Goal: Task Accomplishment & Management: Use online tool/utility

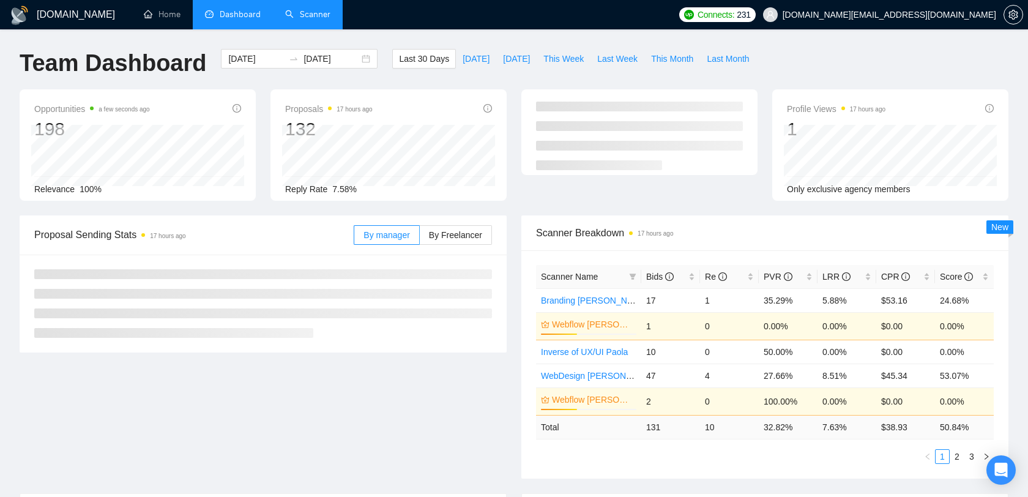
click at [305, 20] on link "Scanner" at bounding box center [307, 14] width 45 height 10
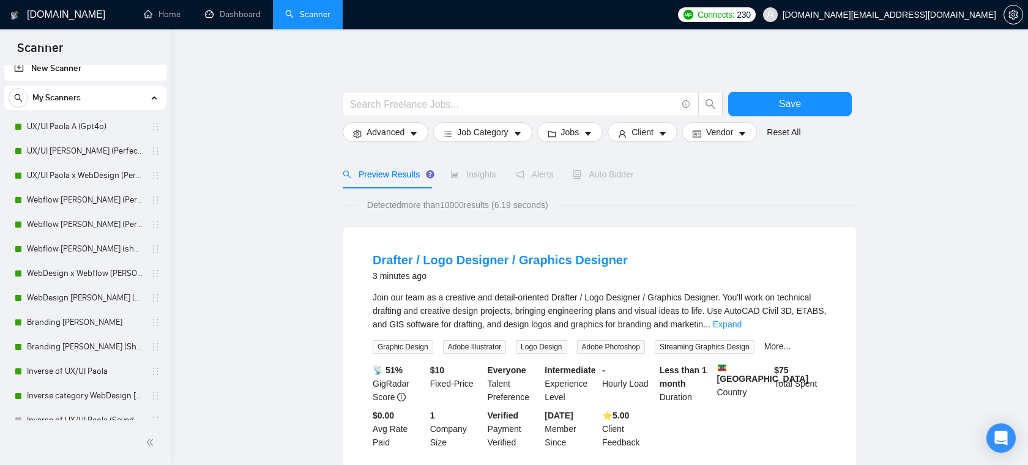
scroll to position [2, 0]
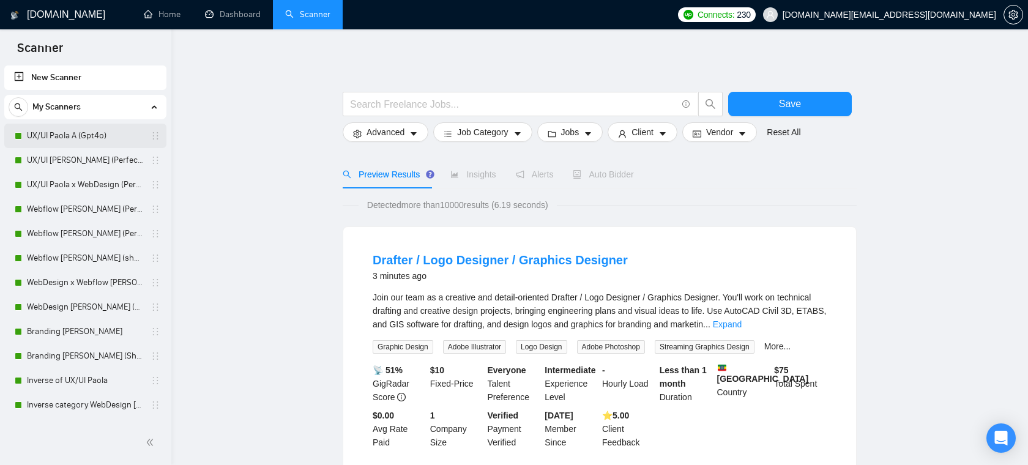
click at [36, 138] on link "UX/UI Paola A (Gpt4o)" at bounding box center [85, 136] width 116 height 24
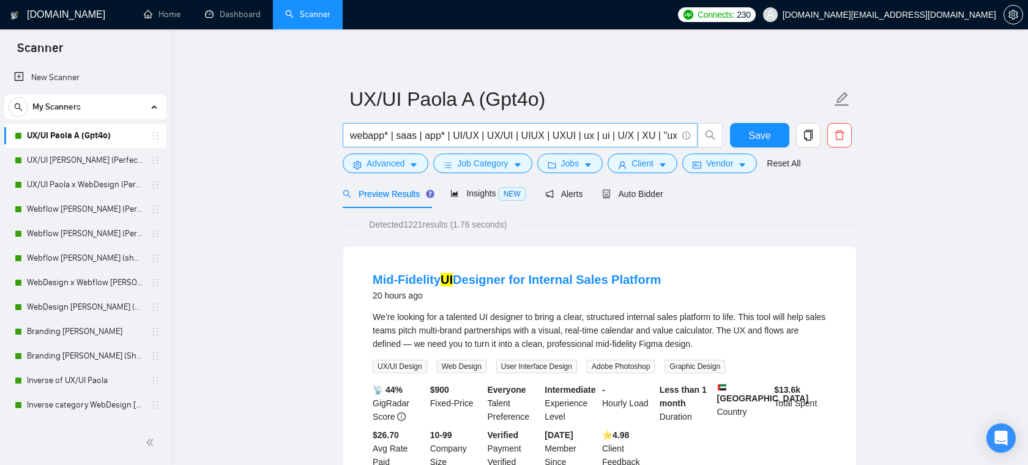
click at [530, 140] on input "webapp* | saas | app* | UI/UX | UX/UI | UIUX | UXUI | ux | ui | U/X | XU | "ux …" at bounding box center [513, 135] width 327 height 15
drag, startPoint x: 498, startPoint y: 137, endPoint x: 677, endPoint y: 142, distance: 178.7
click at [678, 142] on span "webapp* | saas | app* | UI/UX | UX/UI | UIUX | UXUI | ux | ui | U/X | XU | "ux …" at bounding box center [520, 135] width 355 height 24
click at [612, 138] on input "webapp* | saas | app* | UI/UX | UX/UI | UIUX | UXUI | ux | ui | U/X | XU | "ux …" at bounding box center [513, 135] width 327 height 15
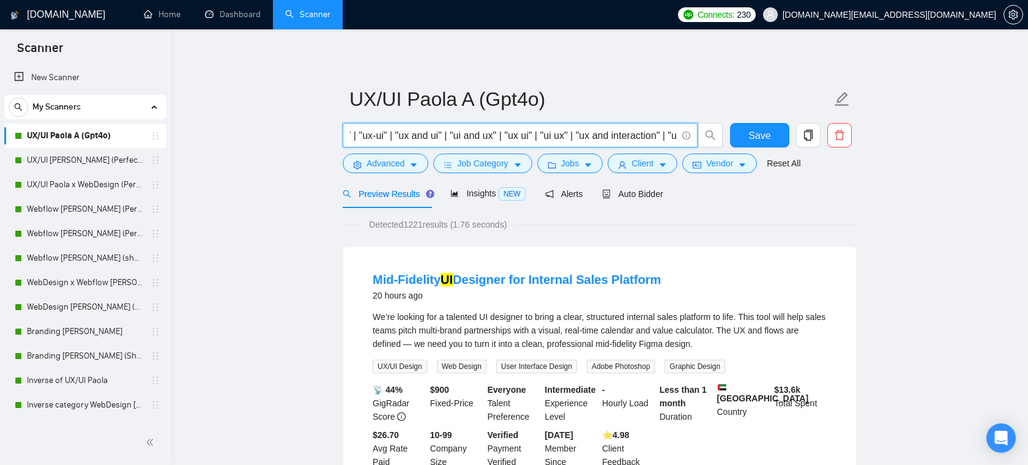
scroll to position [0, 675]
drag, startPoint x: 574, startPoint y: 139, endPoint x: 686, endPoint y: 143, distance: 112.0
click at [686, 143] on span "webapp* | saas | app* | UI/UX | UX/UI | UIUX | UXUI | ux | ui | U/X | XU | "ux …" at bounding box center [520, 135] width 355 height 24
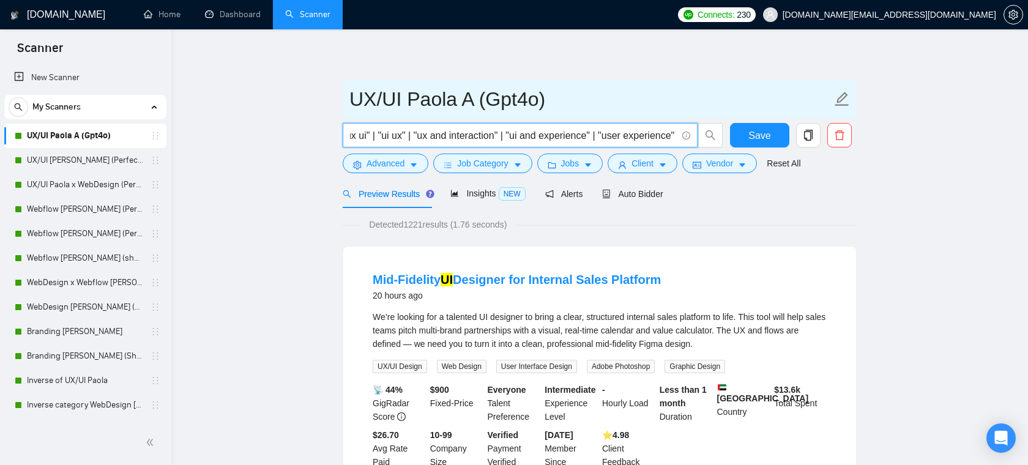
click at [587, 98] on input "UX/UI Paola A (Gpt4o)" at bounding box center [590, 99] width 482 height 31
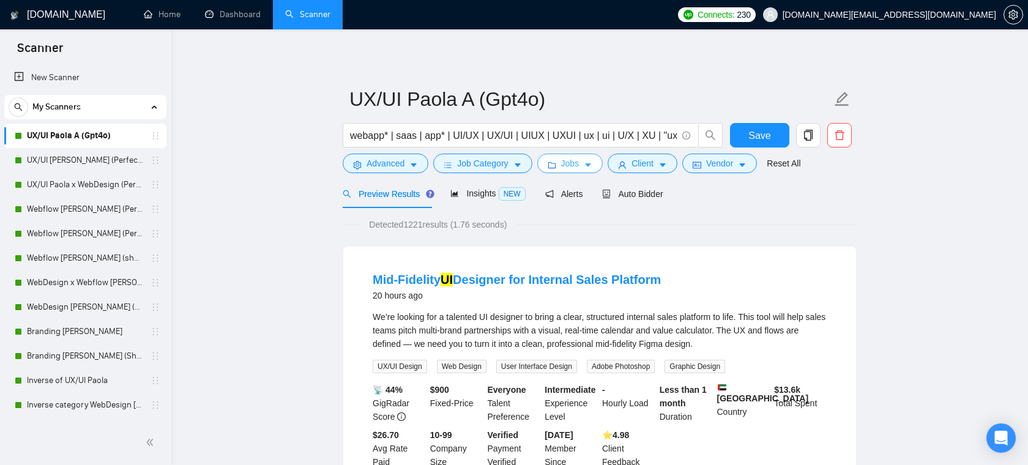
click at [577, 165] on span "Jobs" at bounding box center [570, 163] width 18 height 13
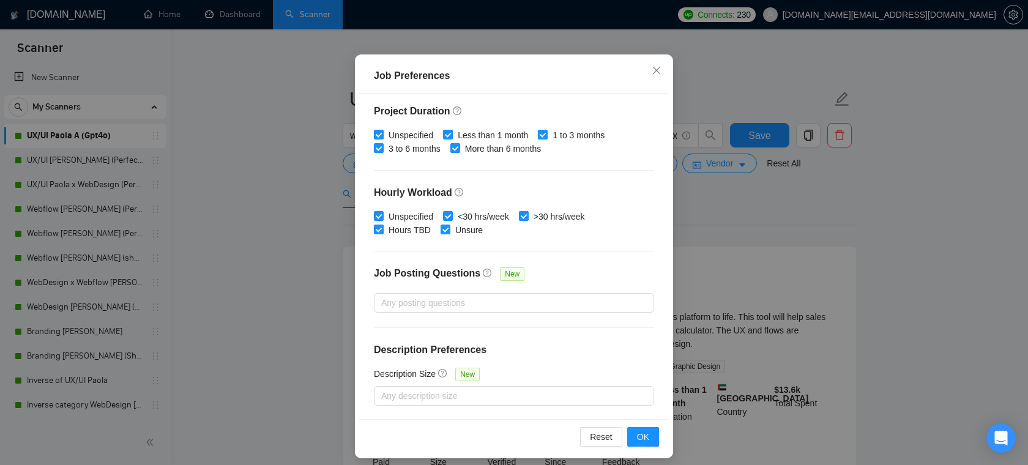
scroll to position [80, 0]
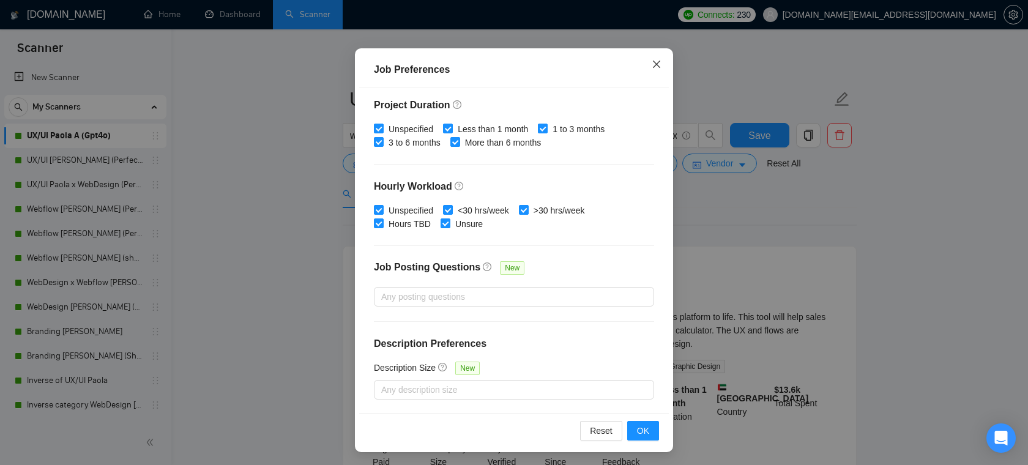
click at [659, 67] on icon "close" at bounding box center [656, 63] width 7 height 7
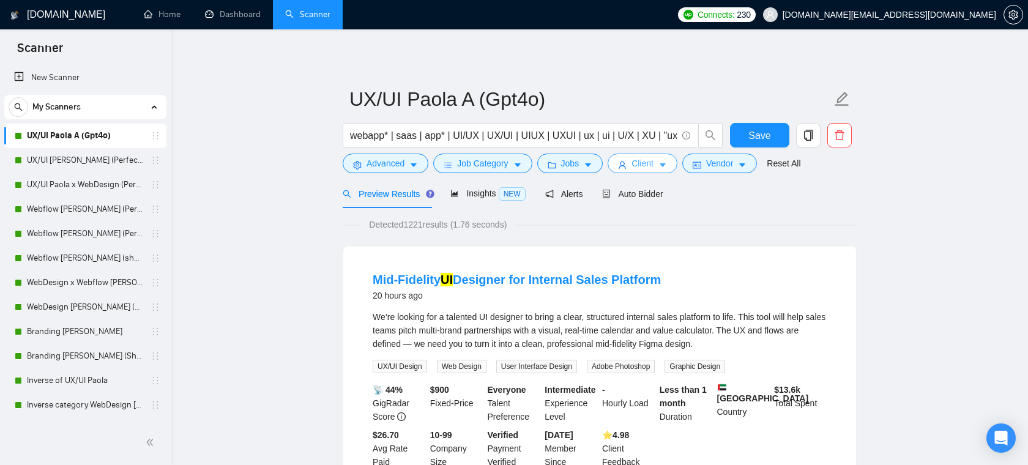
click at [640, 167] on span "Client" at bounding box center [642, 163] width 22 height 13
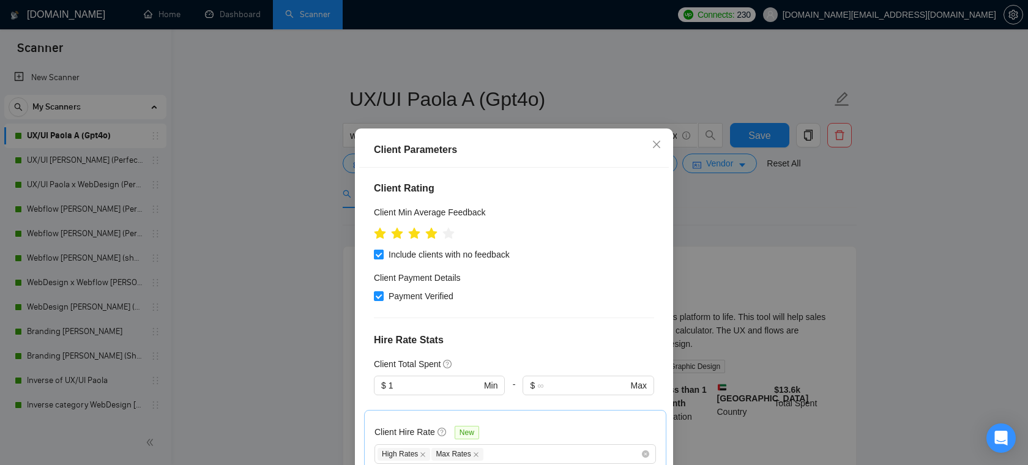
scroll to position [559, 0]
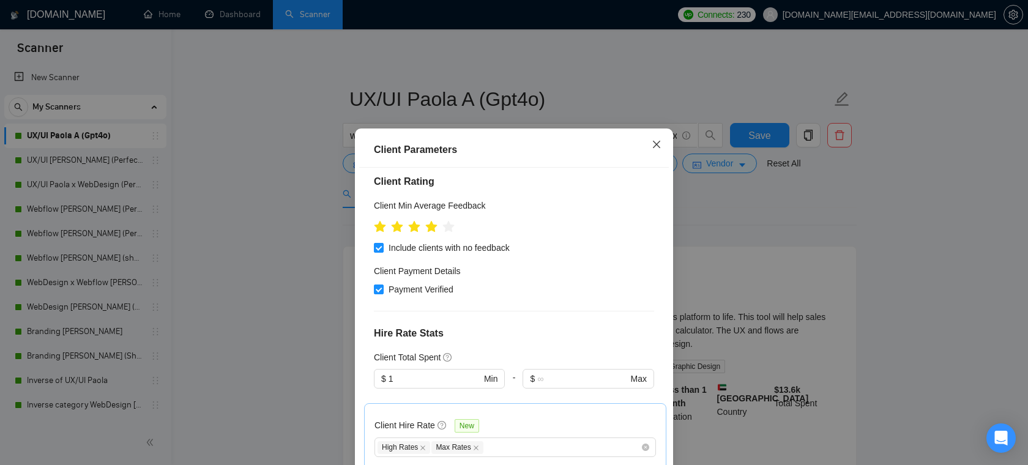
click at [652, 146] on icon "close" at bounding box center [656, 144] width 10 height 10
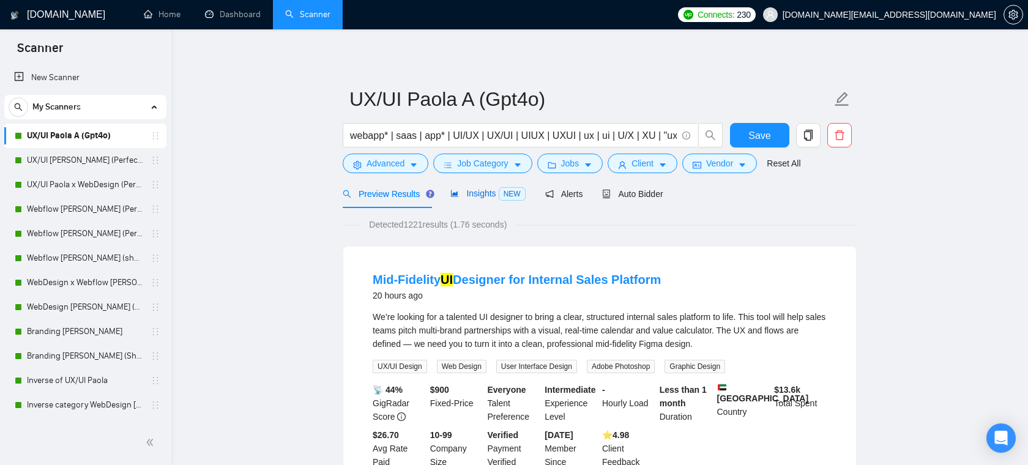
click at [503, 190] on span "NEW" at bounding box center [511, 193] width 27 height 13
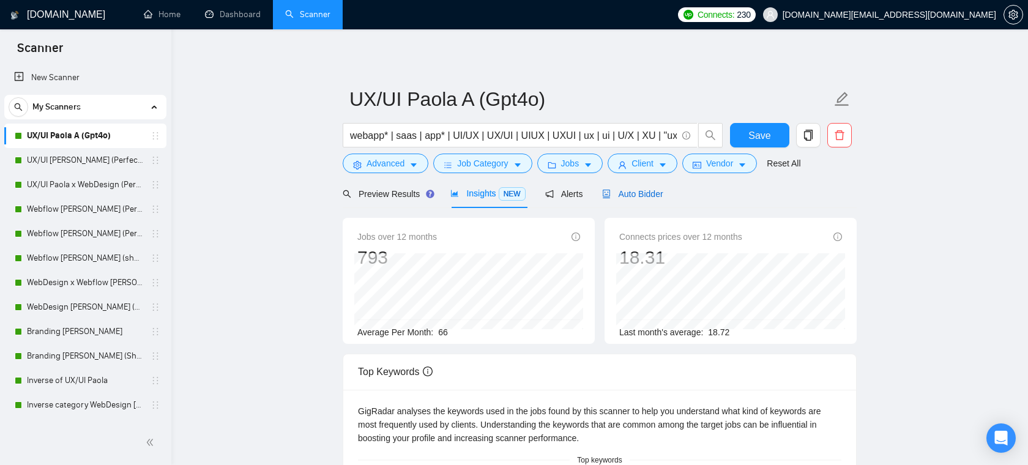
click at [650, 198] on span "Auto Bidder" at bounding box center [632, 194] width 61 height 10
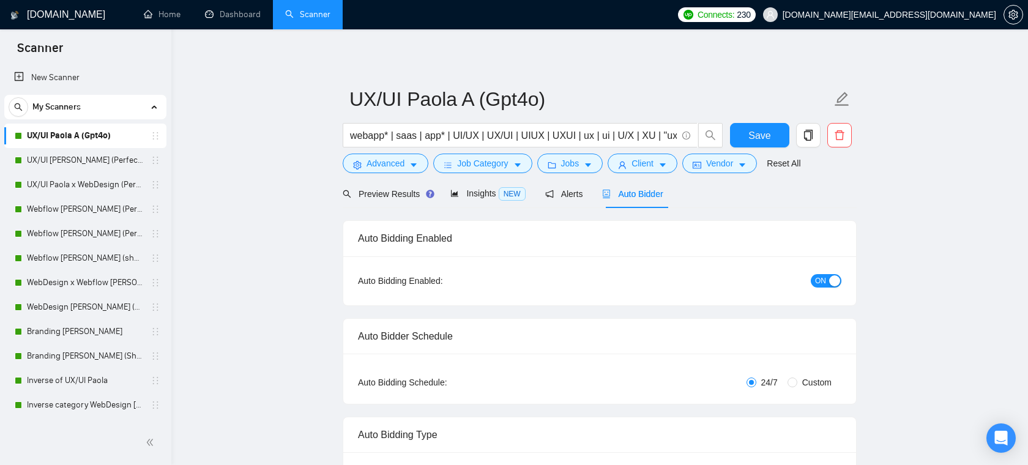
radio input "false"
radio input "true"
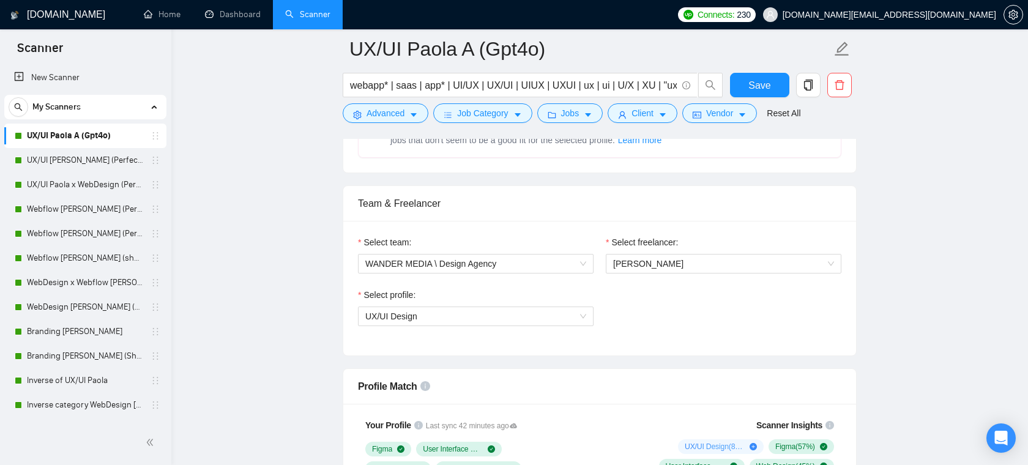
scroll to position [732, 0]
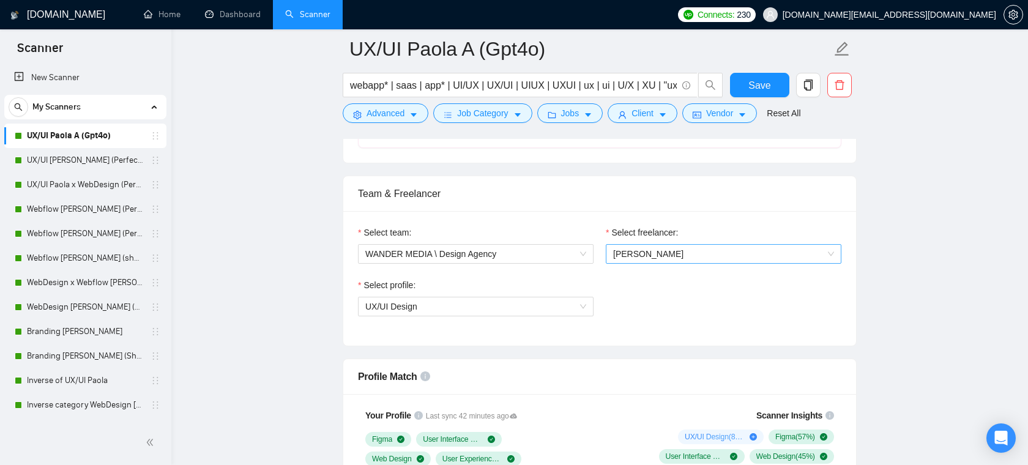
click at [643, 258] on span "[PERSON_NAME]" at bounding box center [648, 254] width 70 height 10
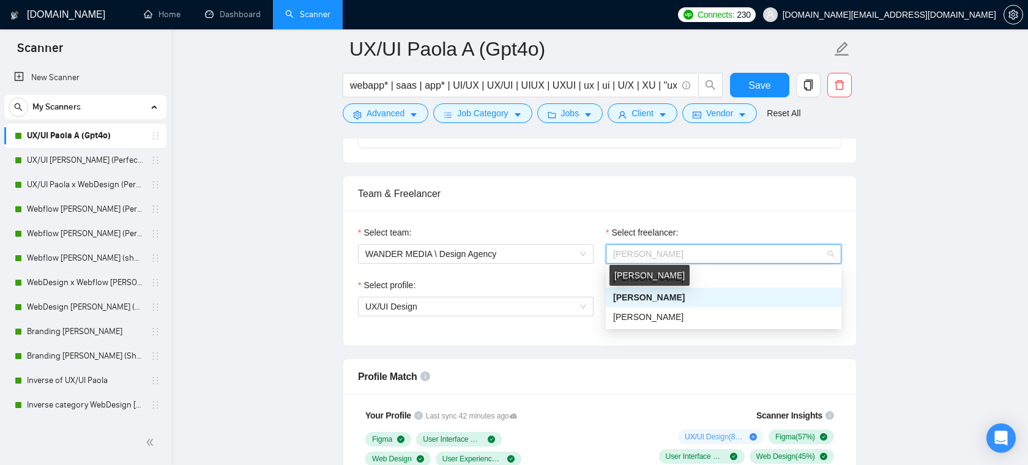
click at [653, 295] on span "[PERSON_NAME]" at bounding box center [649, 297] width 72 height 10
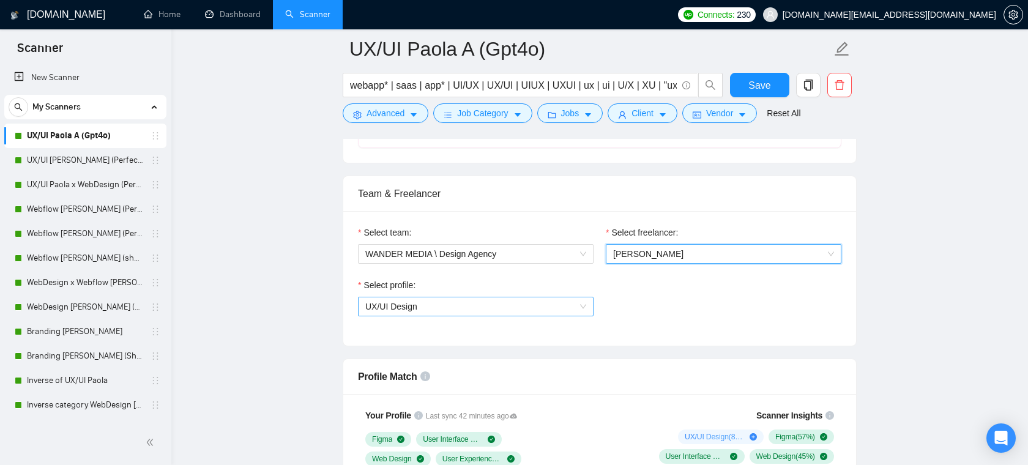
click at [467, 311] on span "UX/UI Design" at bounding box center [475, 306] width 221 height 18
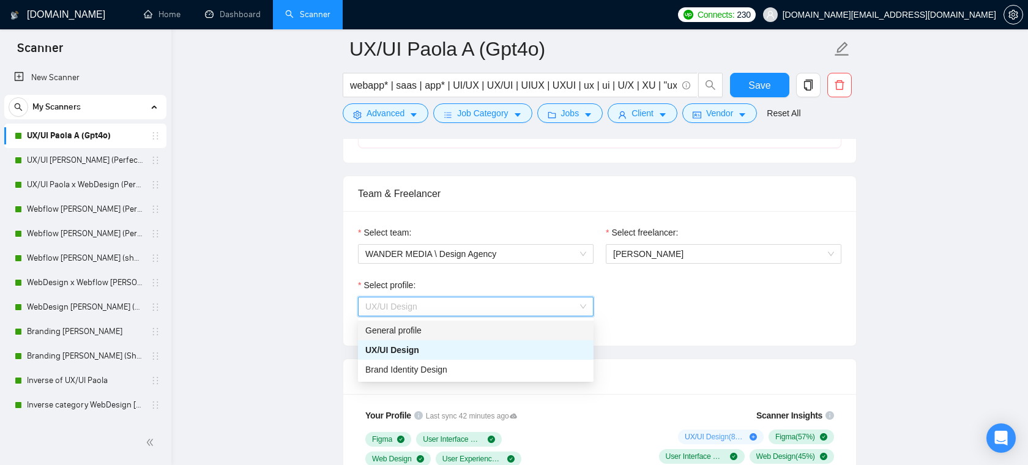
click at [698, 302] on div "Select profile: UX/UI Design" at bounding box center [599, 304] width 495 height 53
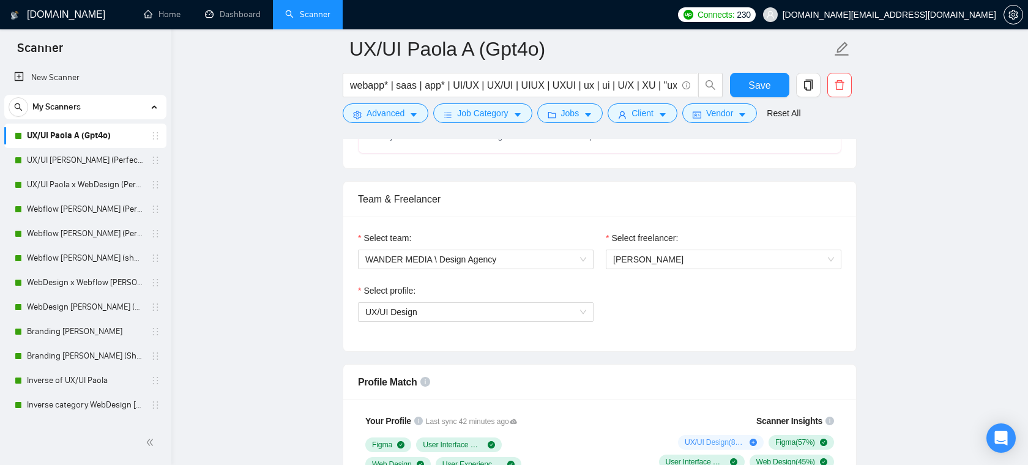
scroll to position [714, 0]
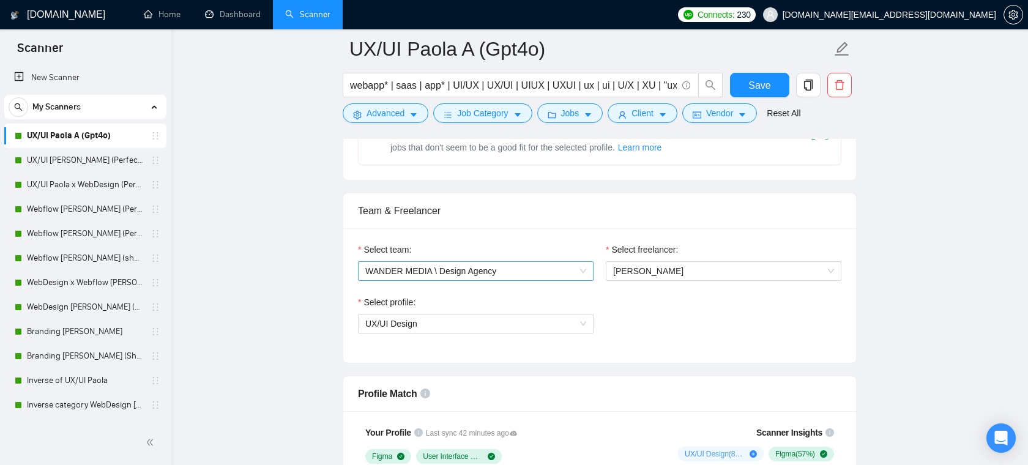
click at [550, 271] on span "WANDER MEDIA \ Design Agency" at bounding box center [475, 271] width 221 height 18
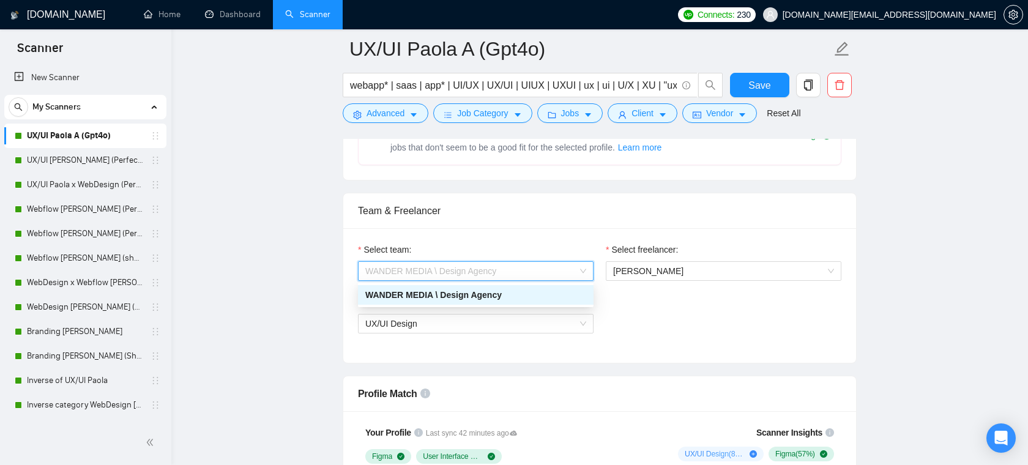
click at [536, 234] on div "Select team: WANDER MEDIA \ Design Agency Select freelancer: [PERSON_NAME] Sele…" at bounding box center [599, 295] width 513 height 135
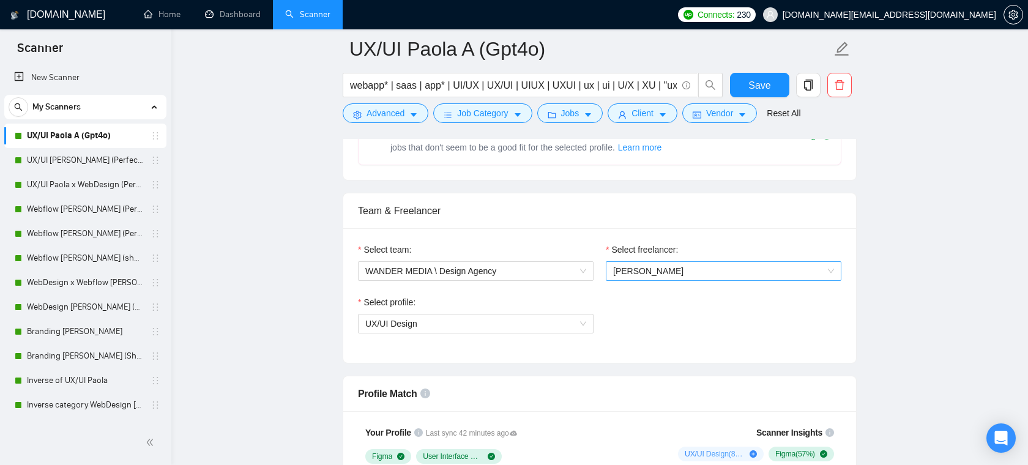
click at [644, 262] on span "[PERSON_NAME]" at bounding box center [723, 271] width 221 height 18
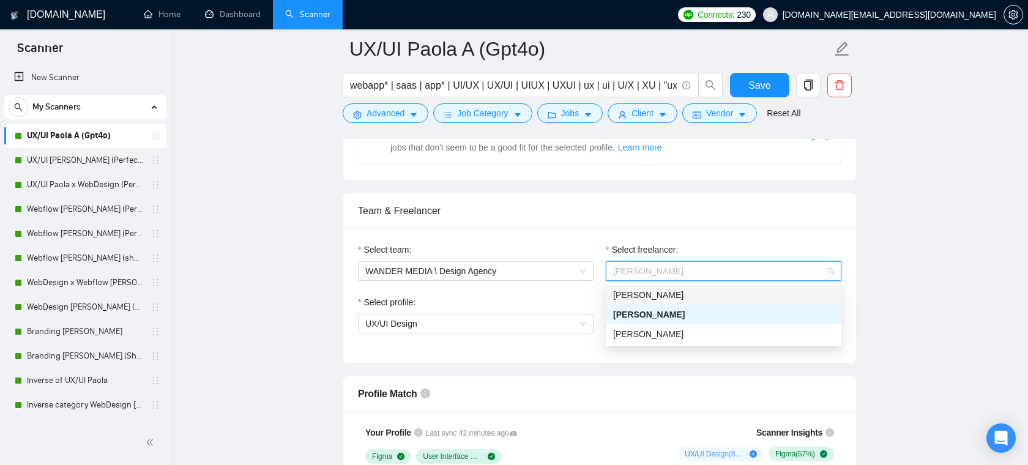
click at [555, 229] on div "Select team: WANDER MEDIA \ Design Agency Select freelancer: [PERSON_NAME] Sele…" at bounding box center [599, 295] width 513 height 135
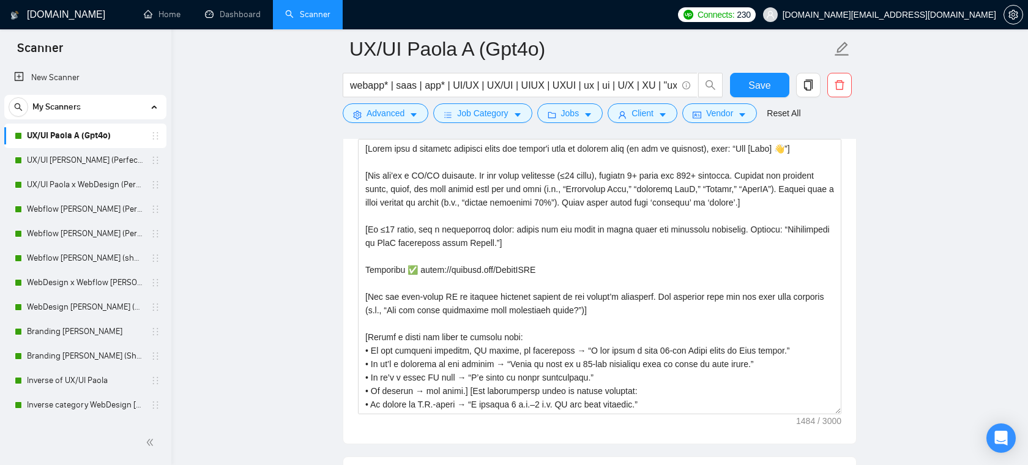
scroll to position [1546, 0]
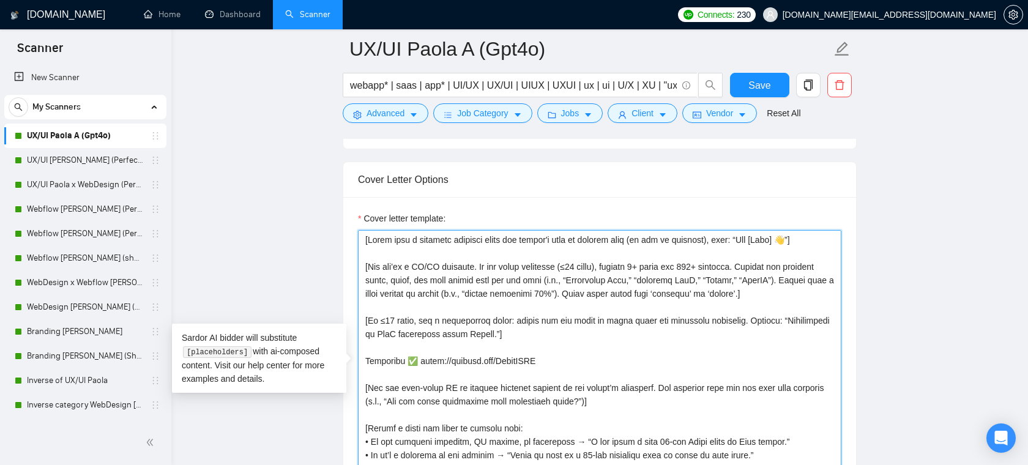
drag, startPoint x: 538, startPoint y: 372, endPoint x: 363, endPoint y: 371, distance: 174.9
click at [363, 371] on textarea "Cover letter template:" at bounding box center [599, 367] width 483 height 275
click at [518, 348] on textarea "Cover letter template:" at bounding box center [599, 367] width 483 height 275
click at [595, 312] on textarea "Cover letter template:" at bounding box center [599, 367] width 483 height 275
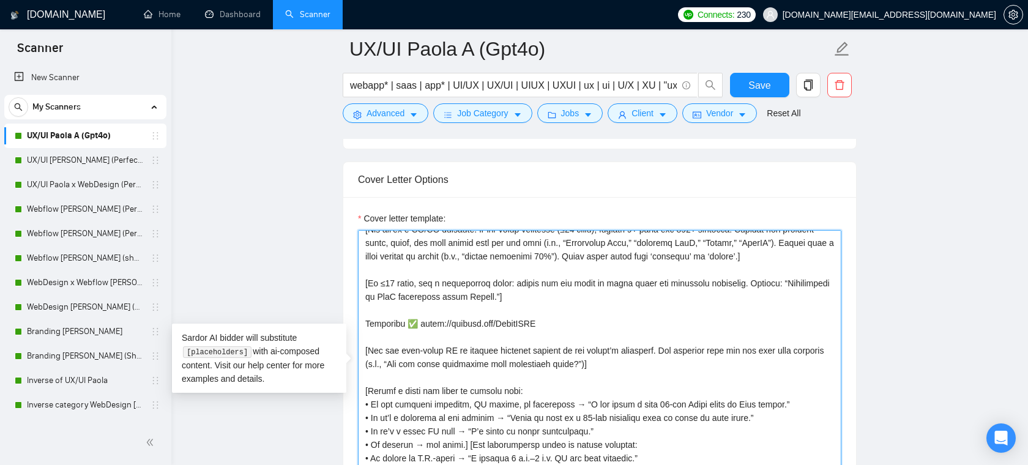
scroll to position [0, 0]
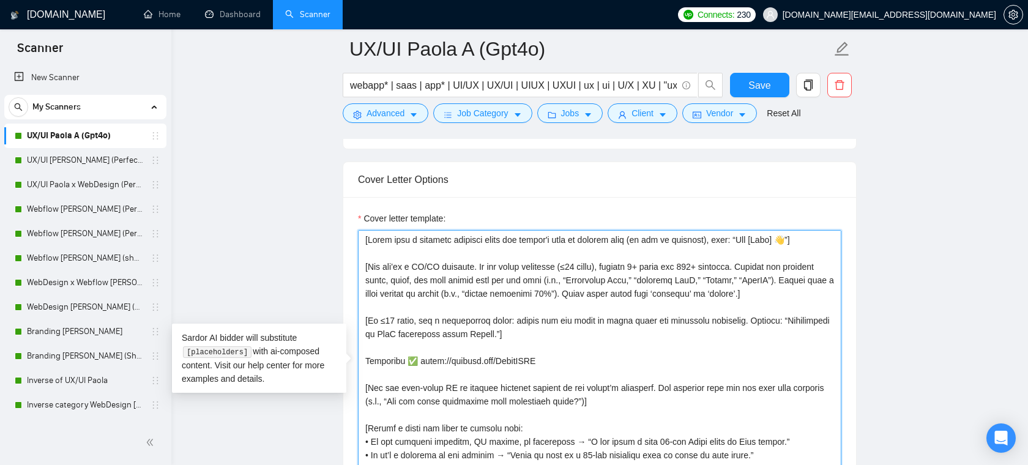
click at [721, 255] on textarea "Cover letter template:" at bounding box center [599, 367] width 483 height 275
click at [727, 259] on textarea "Cover letter template:" at bounding box center [599, 367] width 483 height 275
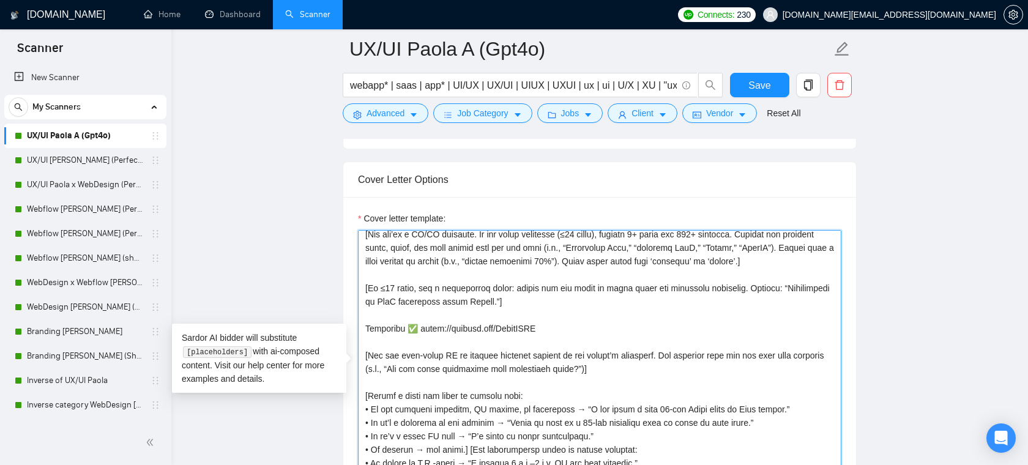
scroll to position [43, 0]
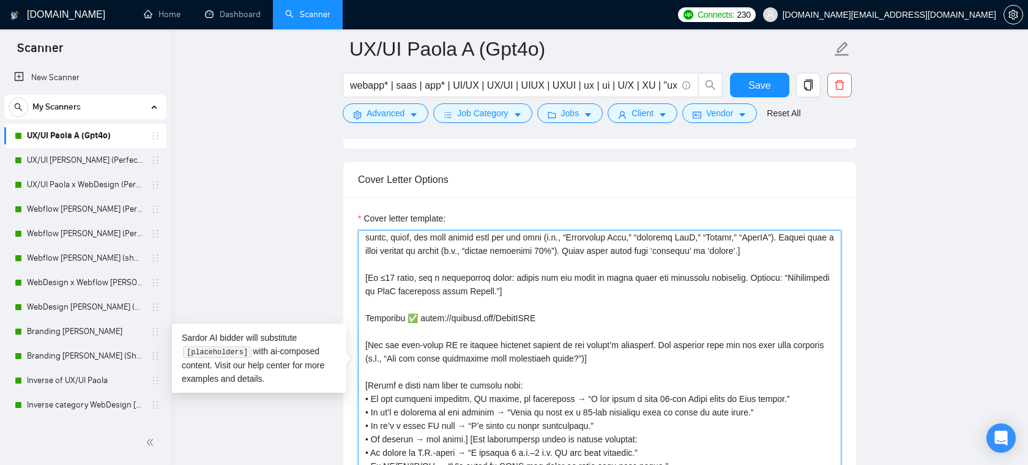
click at [576, 357] on textarea "Cover letter template:" at bounding box center [599, 367] width 483 height 275
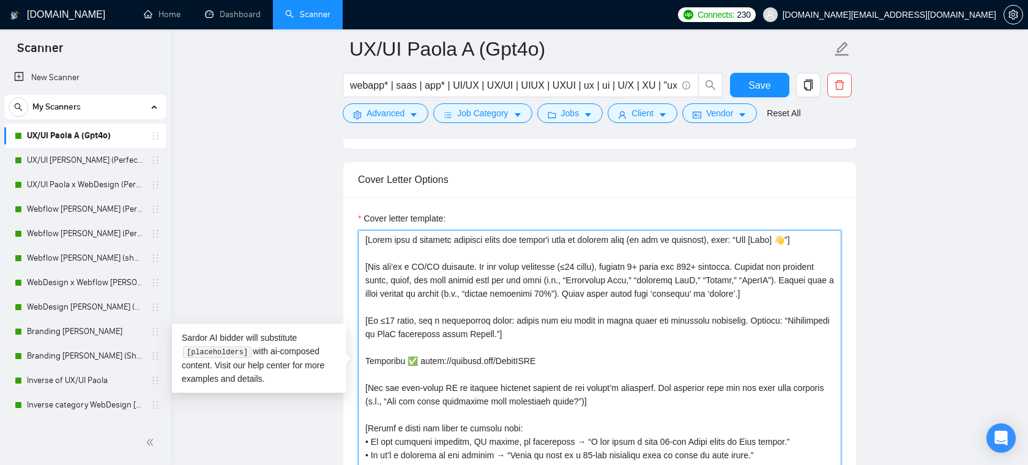
click at [581, 259] on textarea "Cover letter template:" at bounding box center [599, 367] width 483 height 275
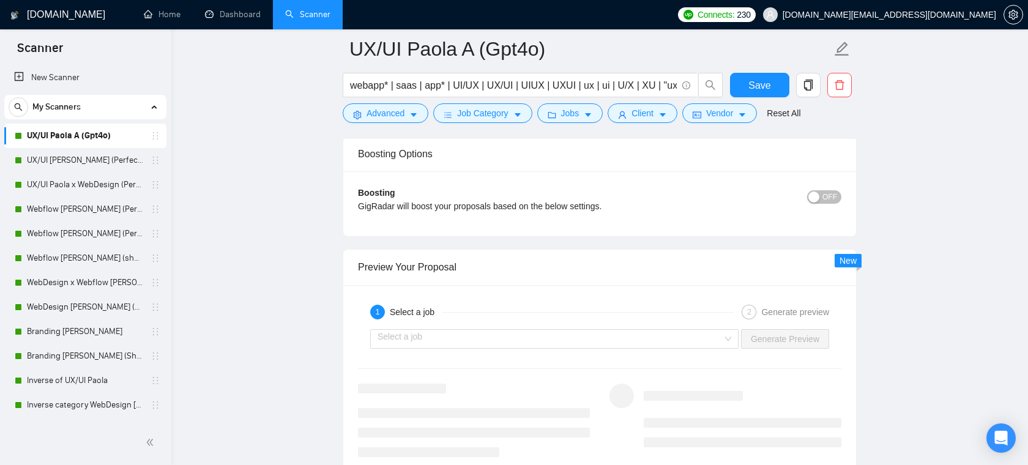
scroll to position [2527, 0]
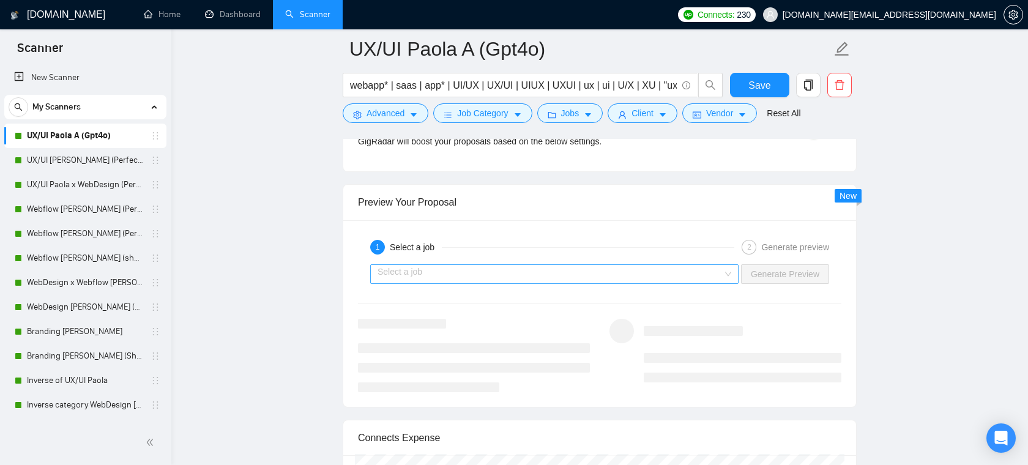
click at [541, 270] on input "search" at bounding box center [549, 274] width 345 height 18
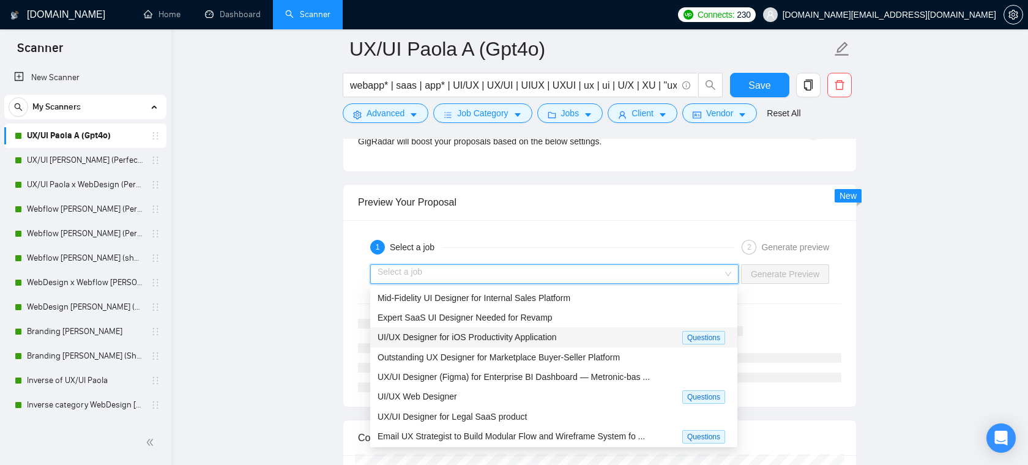
click at [514, 341] on span "UI/UX Designer for iOS Productivity Application" at bounding box center [466, 337] width 179 height 10
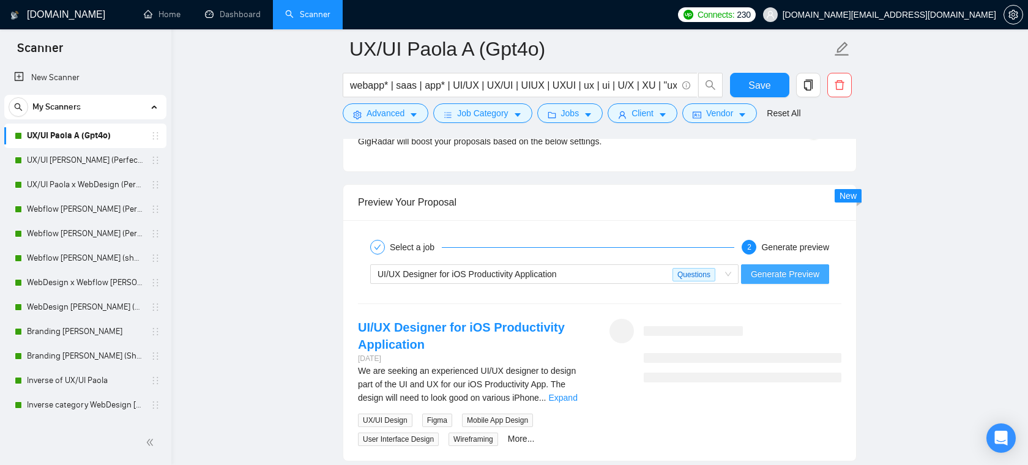
click at [786, 276] on span "Generate Preview" at bounding box center [784, 273] width 69 height 13
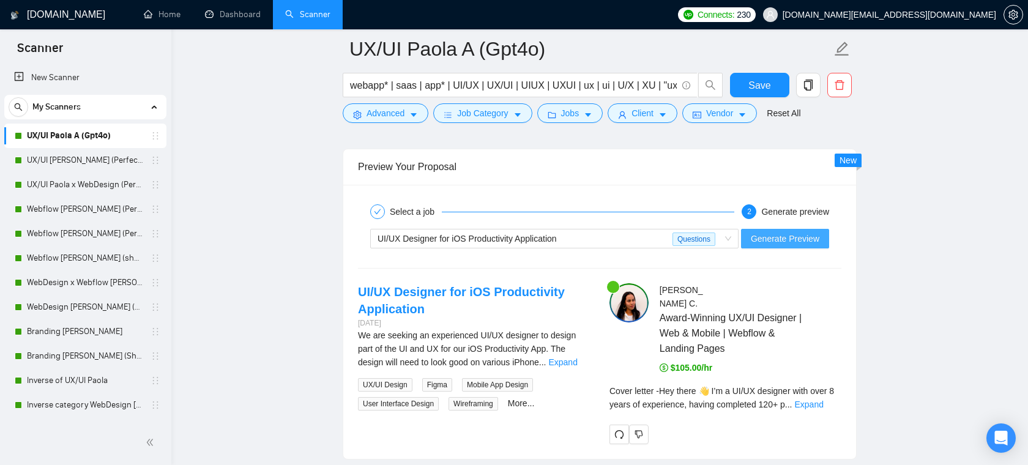
scroll to position [2608, 0]
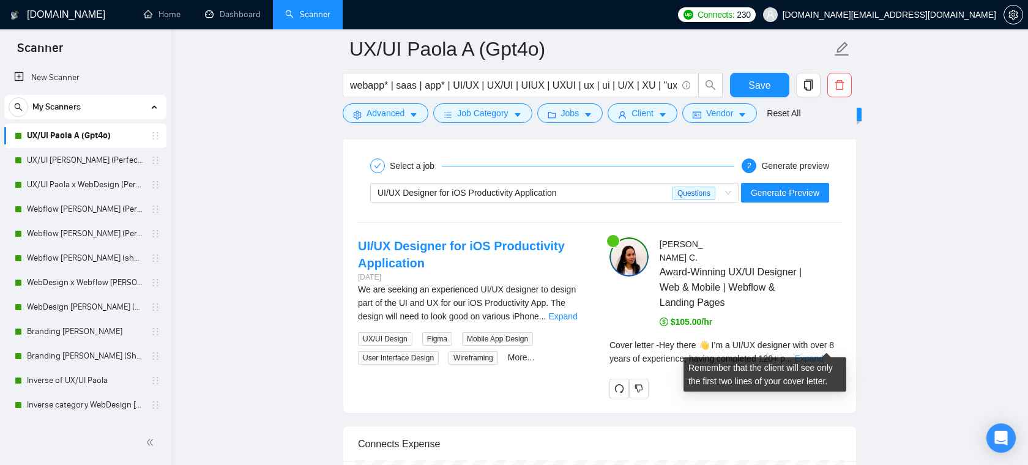
click at [819, 354] on link "Expand" at bounding box center [808, 359] width 29 height 10
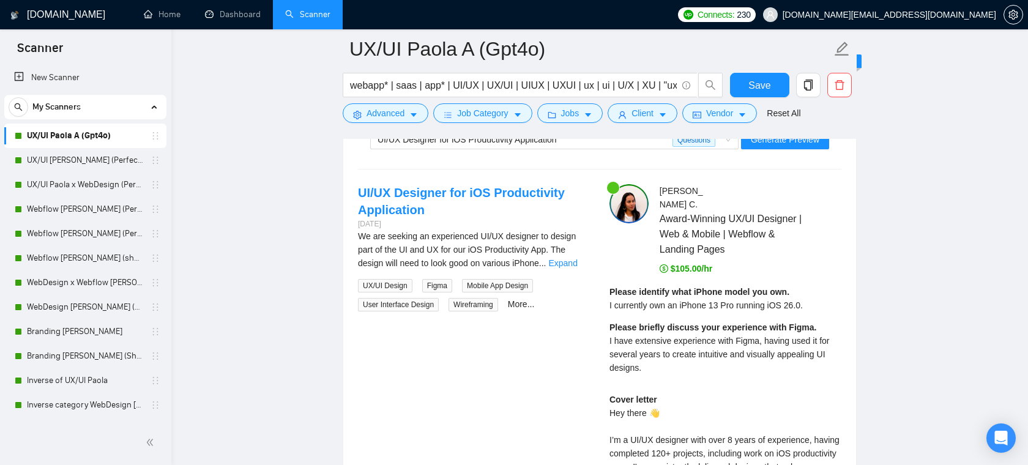
scroll to position [2701, 0]
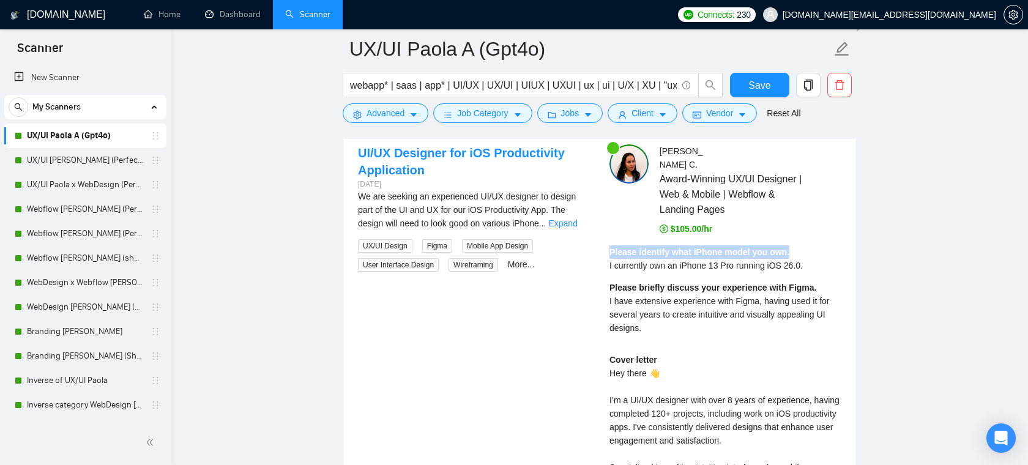
drag, startPoint x: 606, startPoint y: 238, endPoint x: 793, endPoint y: 240, distance: 187.2
click at [793, 240] on div "[PERSON_NAME] Award-Winning UX/UI Designer | Web & Mobile | Webflow & Landing P…" at bounding box center [724, 419] width 251 height 551
click at [746, 247] on strong "Please identify what iPhone model you own." at bounding box center [699, 252] width 180 height 10
drag, startPoint x: 657, startPoint y: 257, endPoint x: 738, endPoint y: 253, distance: 81.5
click at [738, 253] on div "Please identify what iPhone model you own. I currently own an iPhone 13 Pro run…" at bounding box center [705, 258] width 193 height 27
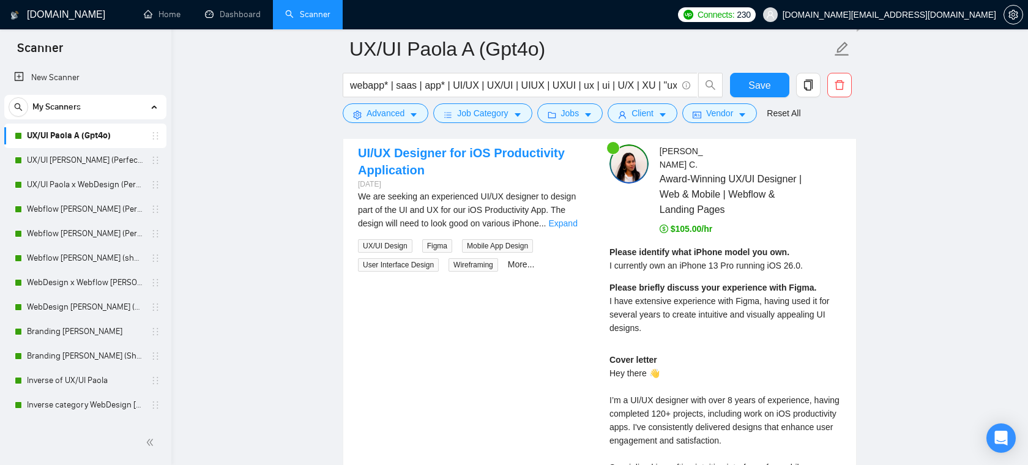
click at [768, 261] on span "I currently own an iPhone 13 Pro running iOS 26.0." at bounding box center [705, 266] width 193 height 10
drag, startPoint x: 764, startPoint y: 253, endPoint x: 796, endPoint y: 253, distance: 31.8
click at [796, 261] on span "I currently own an iPhone 13 Pro running iOS 26.0." at bounding box center [705, 266] width 193 height 10
click at [801, 261] on span "I currently own an iPhone 13 Pro running iOS 26.0." at bounding box center [705, 266] width 193 height 10
drag, startPoint x: 806, startPoint y: 253, endPoint x: 741, endPoint y: 252, distance: 64.2
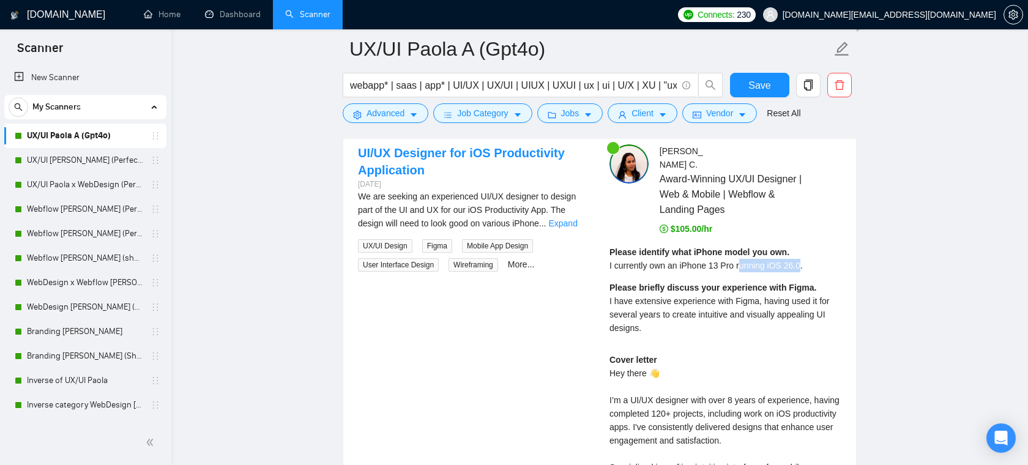
click at [741, 261] on span "I currently own an iPhone 13 Pro running iOS 26.0." at bounding box center [705, 266] width 193 height 10
click at [767, 261] on span "I currently own an iPhone 13 Pro running iOS 26.0." at bounding box center [705, 266] width 193 height 10
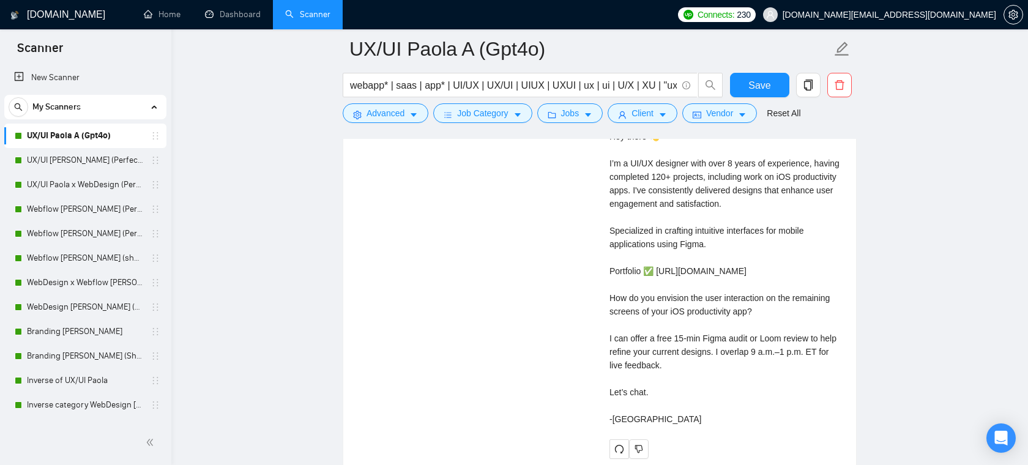
scroll to position [2949, 0]
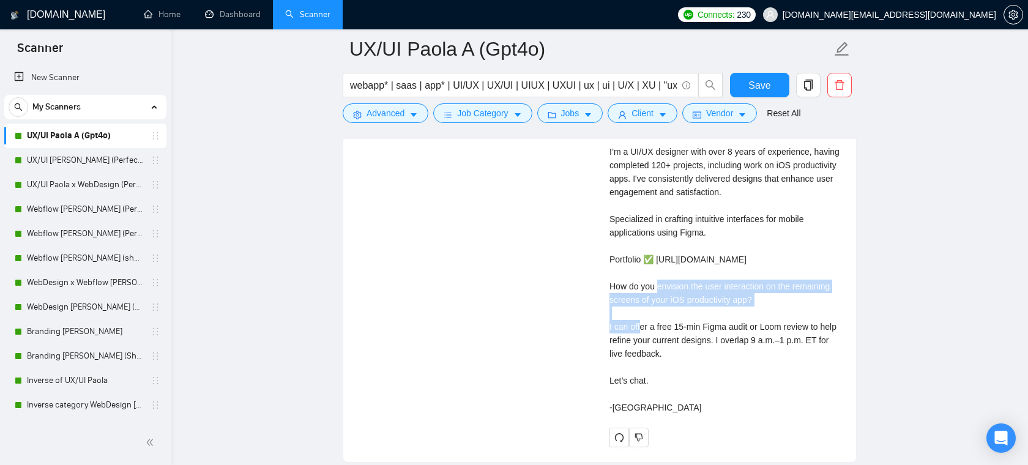
drag, startPoint x: 769, startPoint y: 291, endPoint x: 604, endPoint y: 269, distance: 166.1
click at [604, 269] on div "[PERSON_NAME] Award-Winning UX/UI Designer | Web & Mobile | Webflow & Landing P…" at bounding box center [724, 171] width 251 height 551
click at [667, 286] on div "Cover letter Hey there 👋 I’m a UI/UX designer with over 8 years of experience, …" at bounding box center [725, 259] width 232 height 309
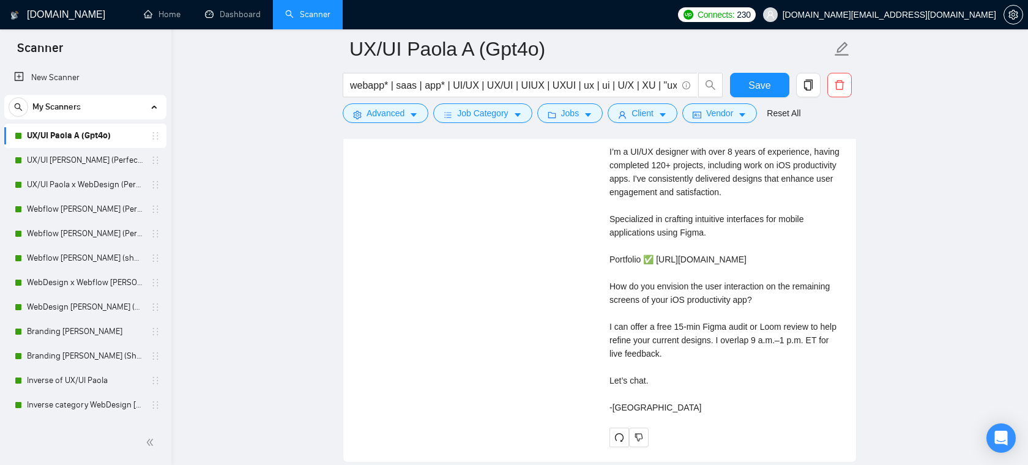
scroll to position [2974, 0]
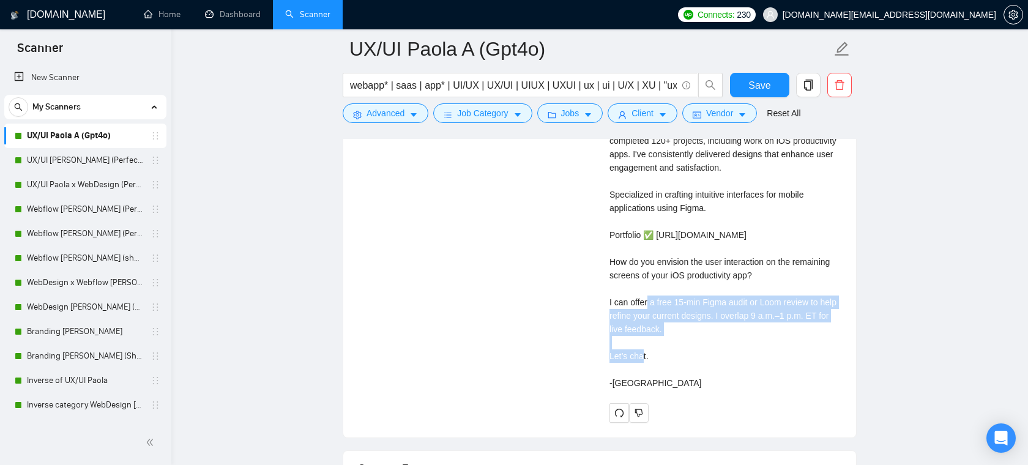
drag, startPoint x: 694, startPoint y: 313, endPoint x: 598, endPoint y: 287, distance: 99.2
click at [598, 287] on div "UI/UX Designer for iOS Productivity Application [DATE] We are seeking an experi…" at bounding box center [599, 147] width 503 height 551
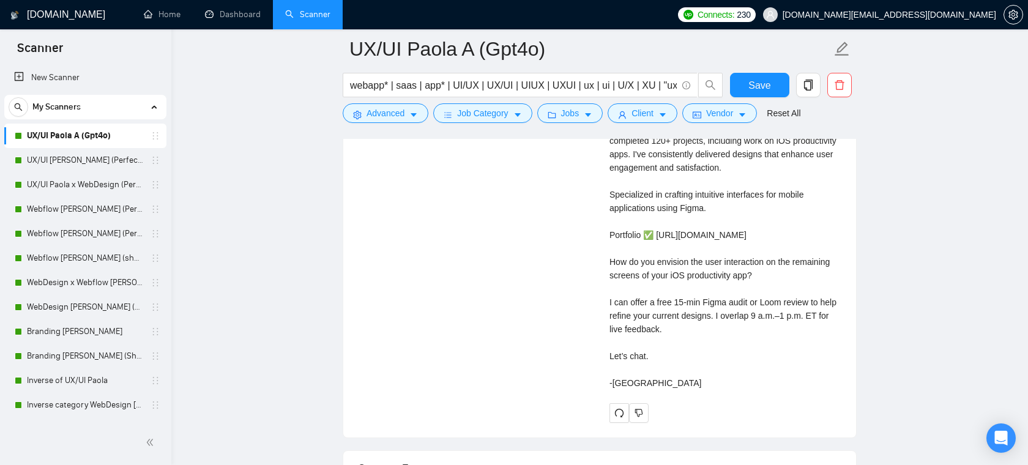
click at [686, 328] on div "Cover letter Hey there 👋 I’m a UI/UX designer with over 8 years of experience, …" at bounding box center [725, 234] width 232 height 309
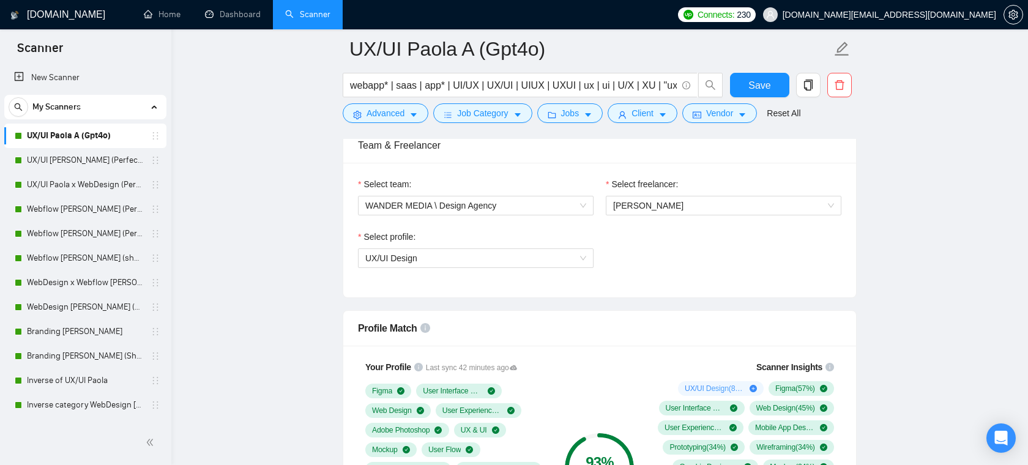
scroll to position [778, 0]
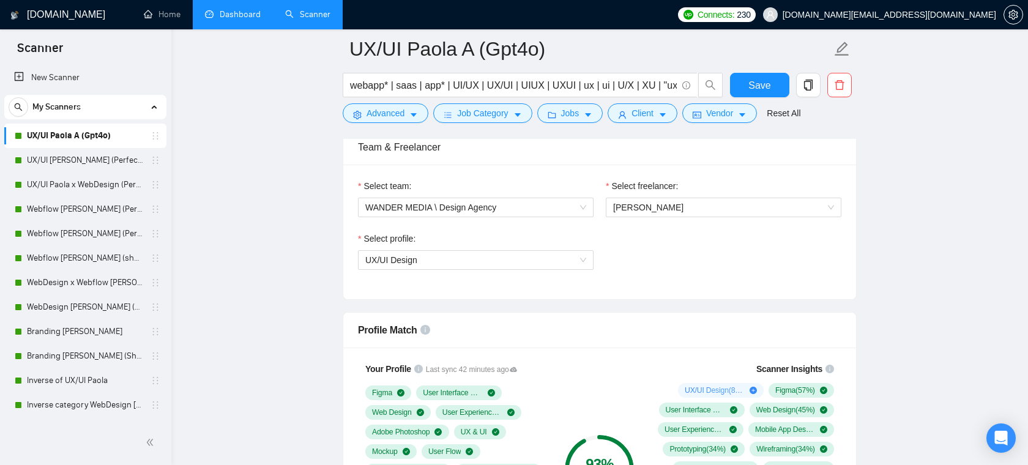
click at [221, 16] on link "Dashboard" at bounding box center [233, 14] width 56 height 10
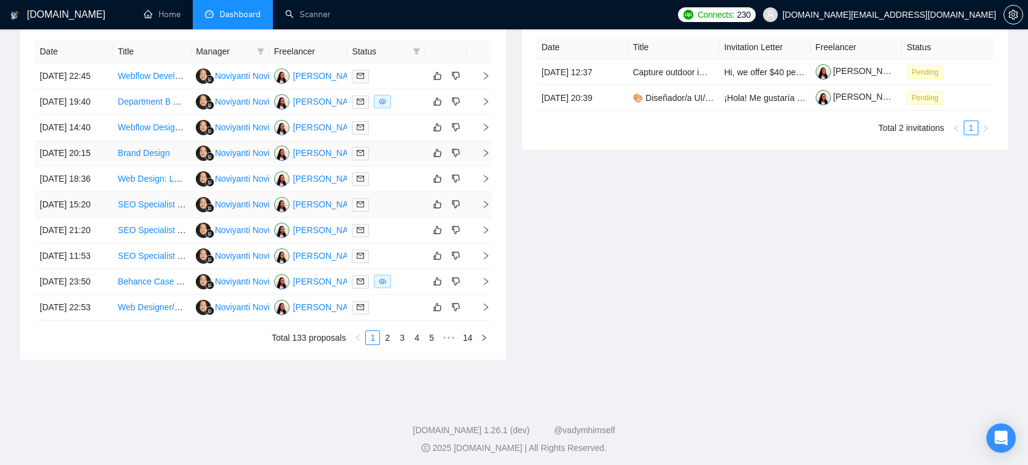
scroll to position [533, 0]
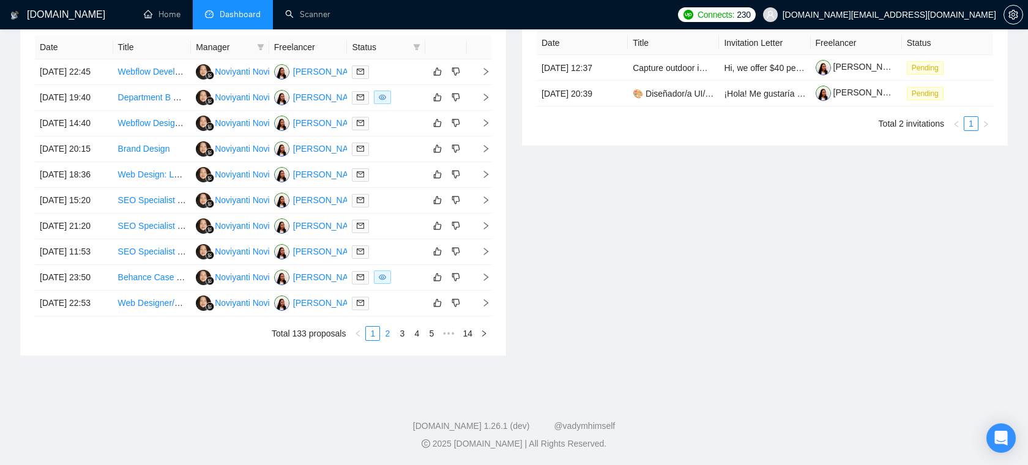
click at [388, 340] on link "2" at bounding box center [386, 333] width 13 height 13
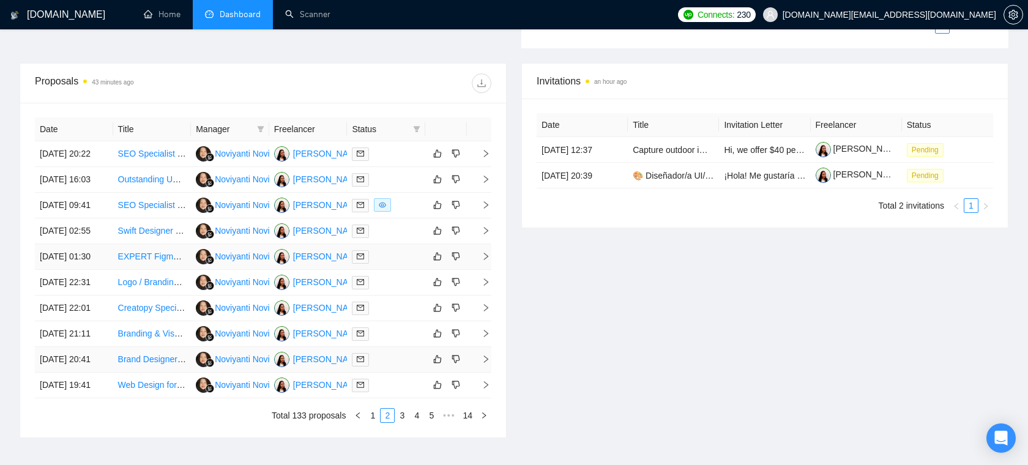
scroll to position [434, 0]
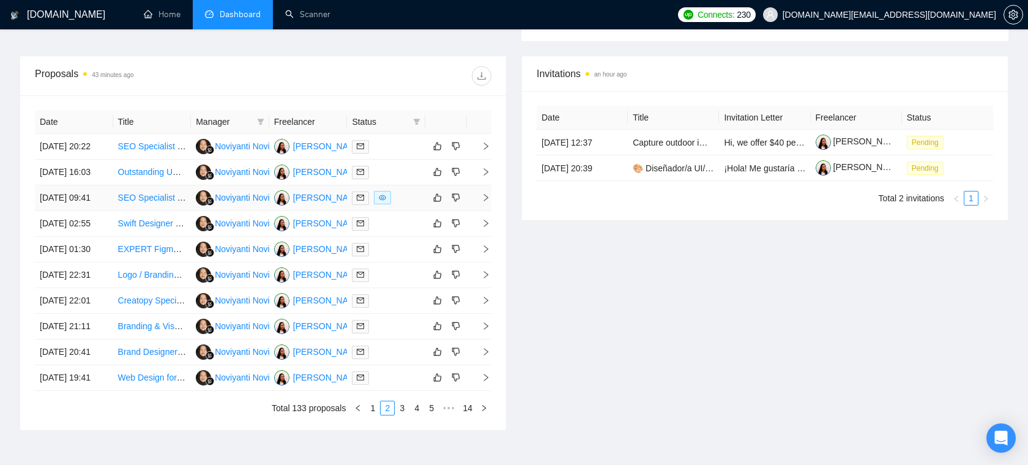
click at [406, 205] on div at bounding box center [386, 198] width 69 height 14
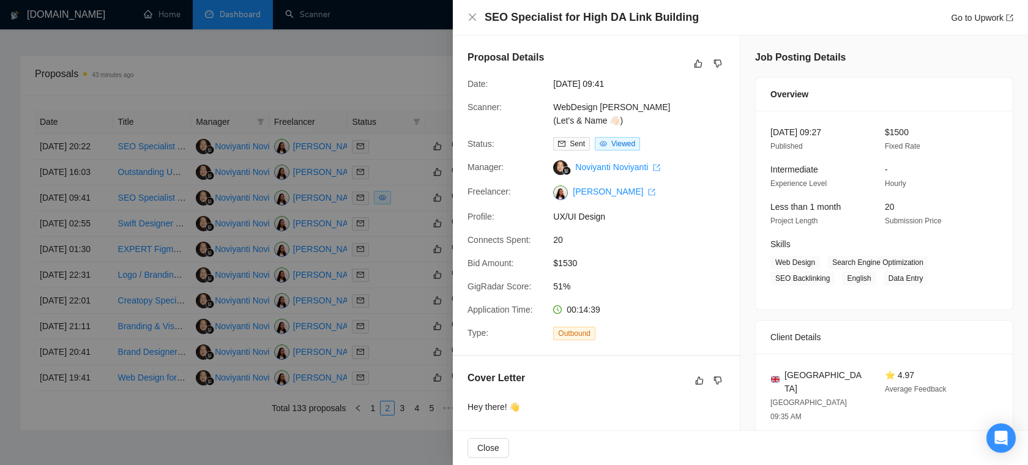
click at [397, 182] on div at bounding box center [514, 232] width 1028 height 465
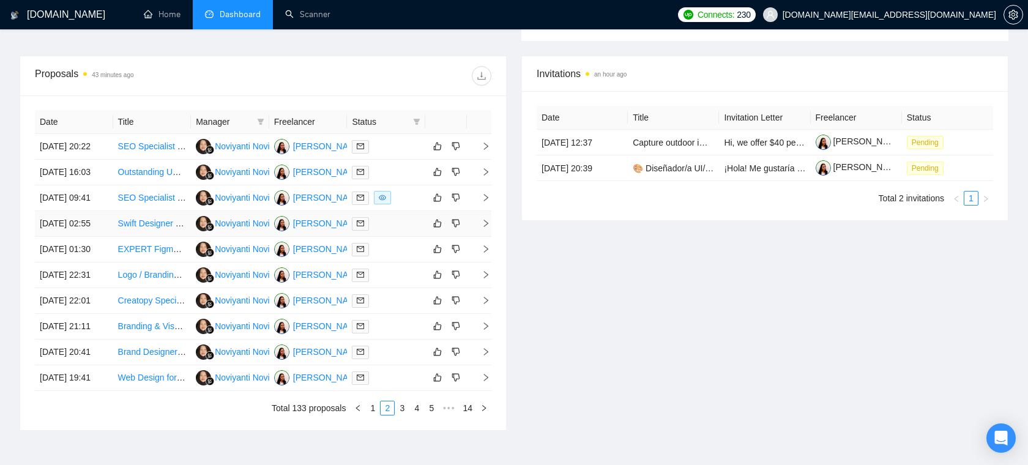
scroll to position [624, 0]
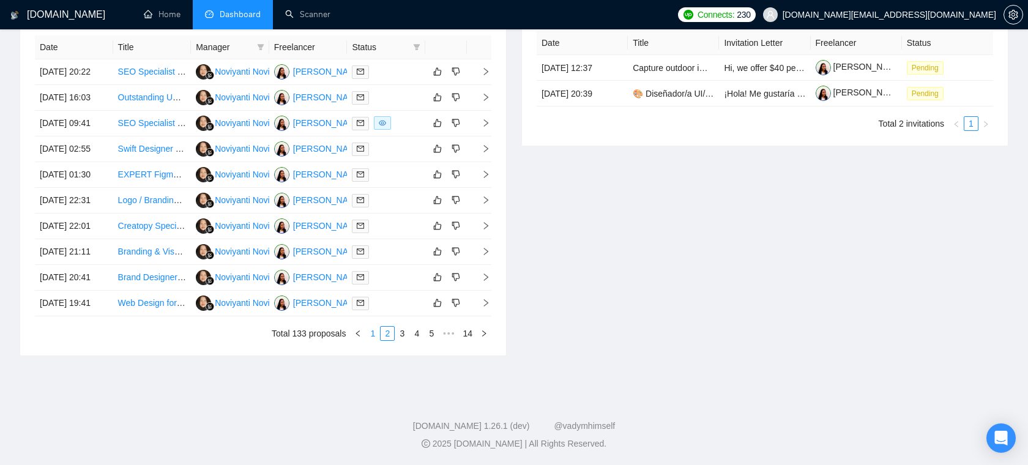
click at [372, 336] on link "1" at bounding box center [372, 333] width 13 height 13
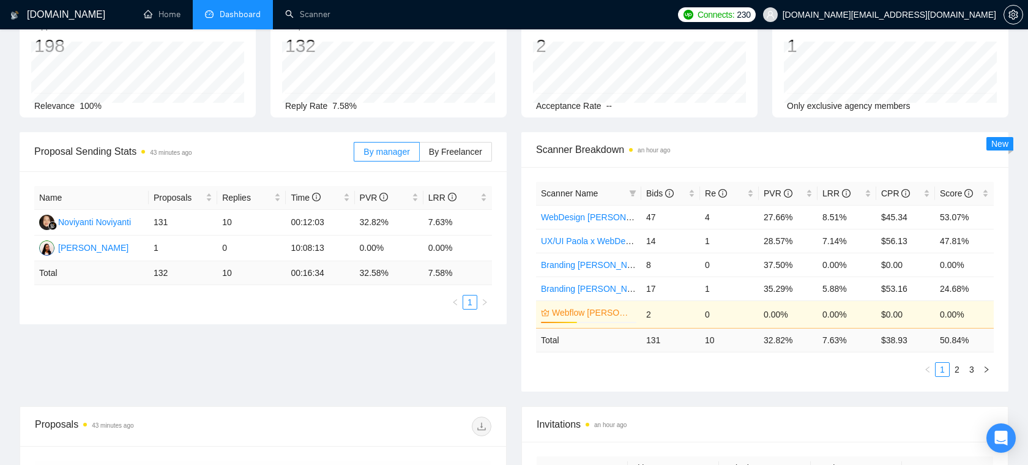
scroll to position [0, 0]
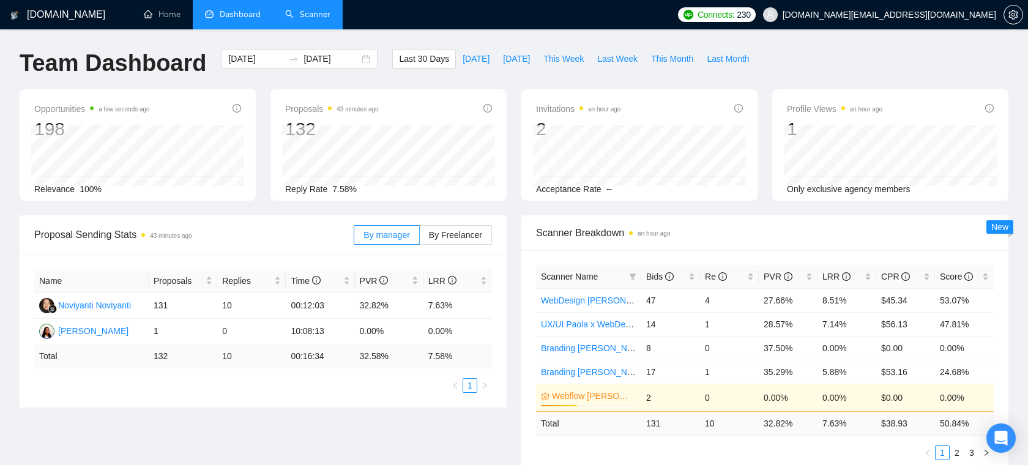
click at [319, 20] on link "Scanner" at bounding box center [307, 14] width 45 height 10
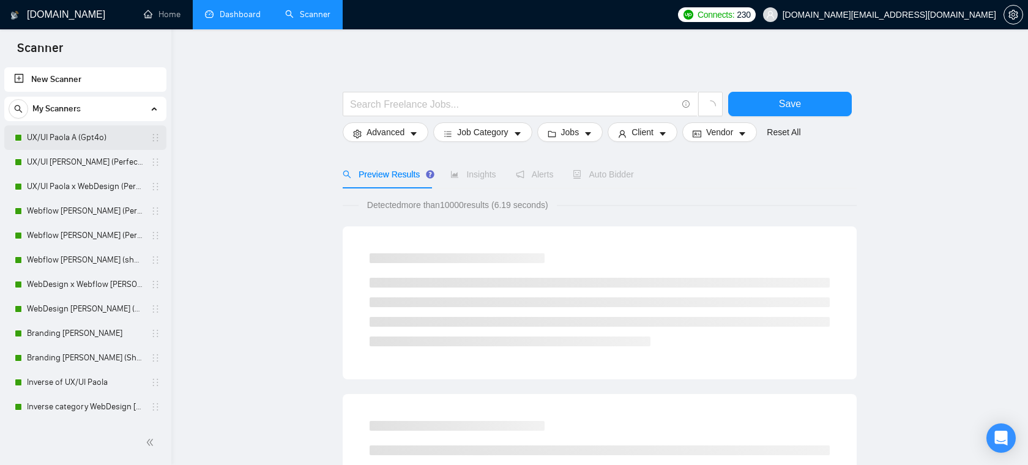
click at [85, 143] on link "UX/UI Paola A (Gpt4o)" at bounding box center [85, 137] width 116 height 24
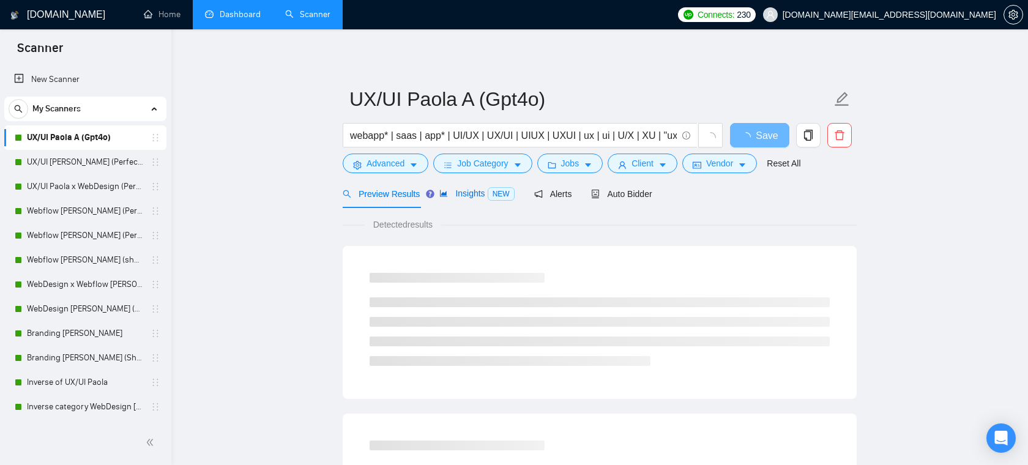
click at [470, 187] on div "Insights NEW" at bounding box center [476, 194] width 75 height 14
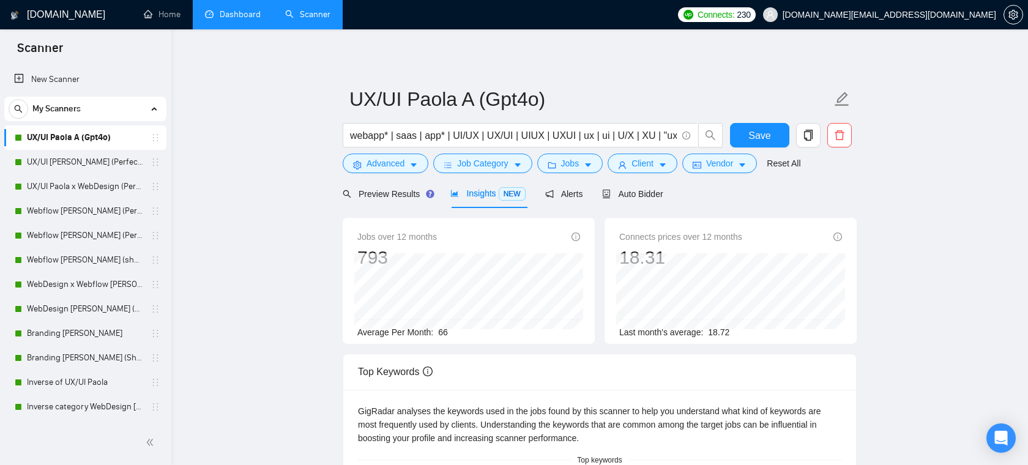
scroll to position [12, 0]
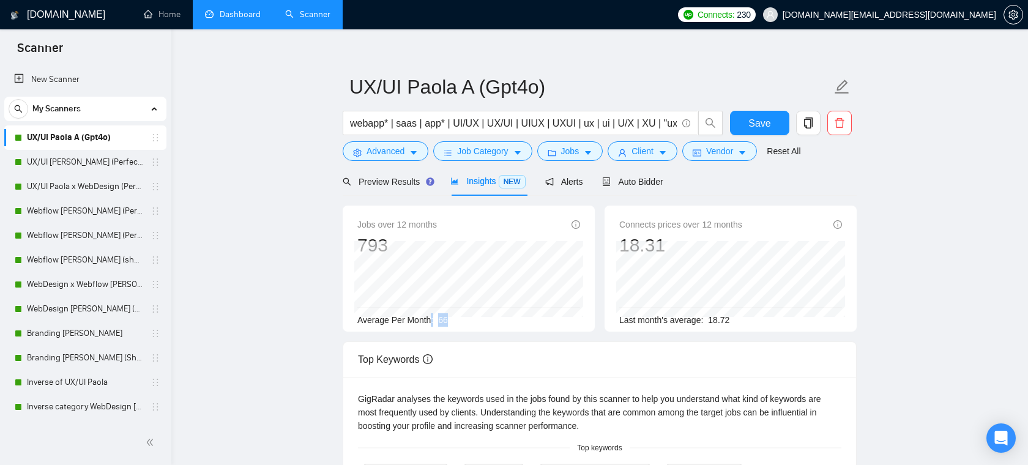
drag, startPoint x: 460, startPoint y: 324, endPoint x: 431, endPoint y: 324, distance: 29.4
click at [431, 324] on div "Average Per Month: 66" at bounding box center [468, 319] width 223 height 13
click at [458, 323] on div "Average Per Month: 66" at bounding box center [468, 319] width 223 height 13
click at [645, 186] on span "Auto Bidder" at bounding box center [632, 182] width 61 height 10
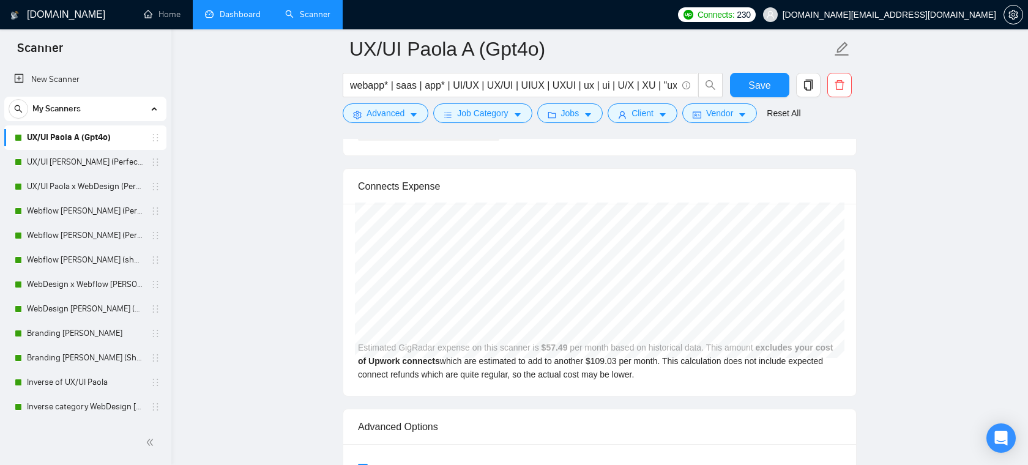
scroll to position [2779, 0]
click at [163, 11] on link "Home" at bounding box center [162, 14] width 37 height 10
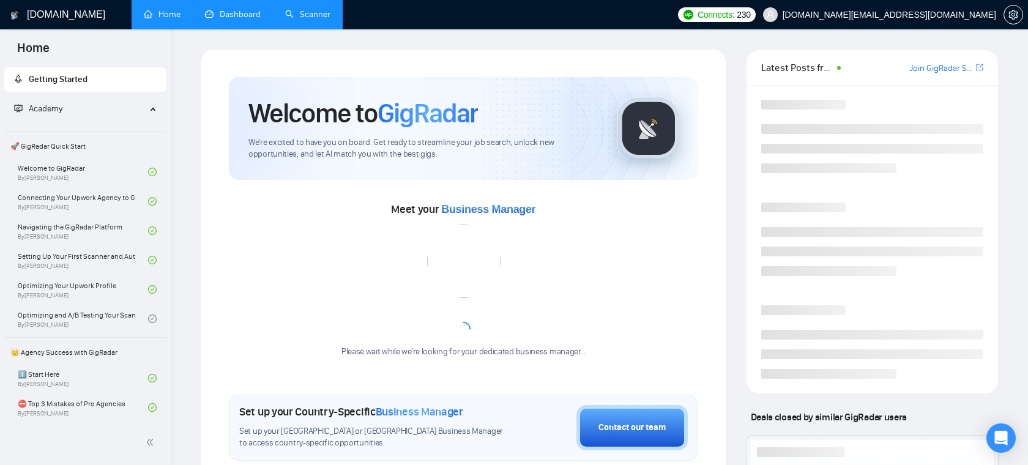
click at [215, 11] on link "Dashboard" at bounding box center [233, 14] width 56 height 10
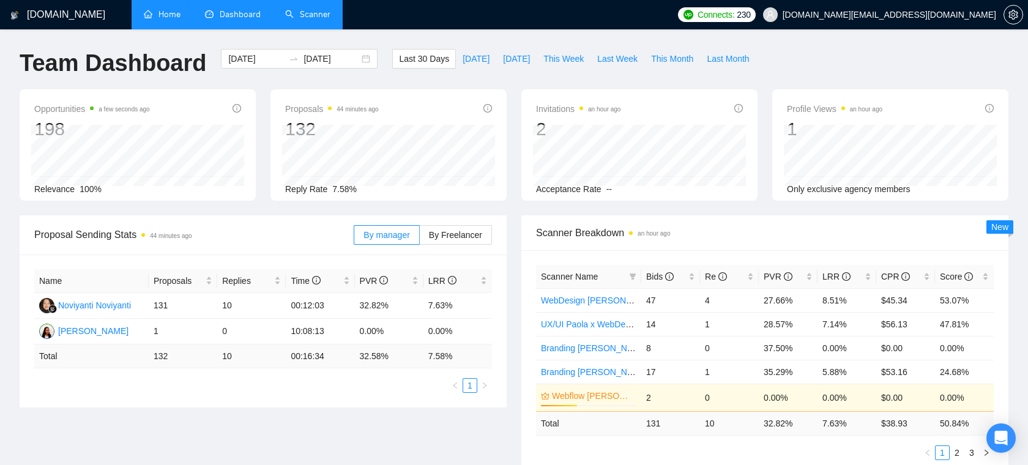
scroll to position [9, 0]
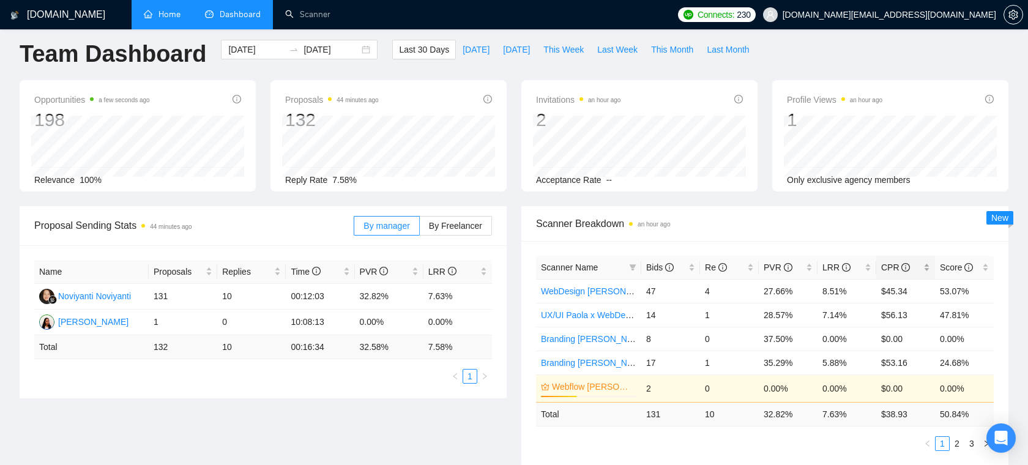
click at [927, 264] on div "CPR" at bounding box center [905, 267] width 49 height 13
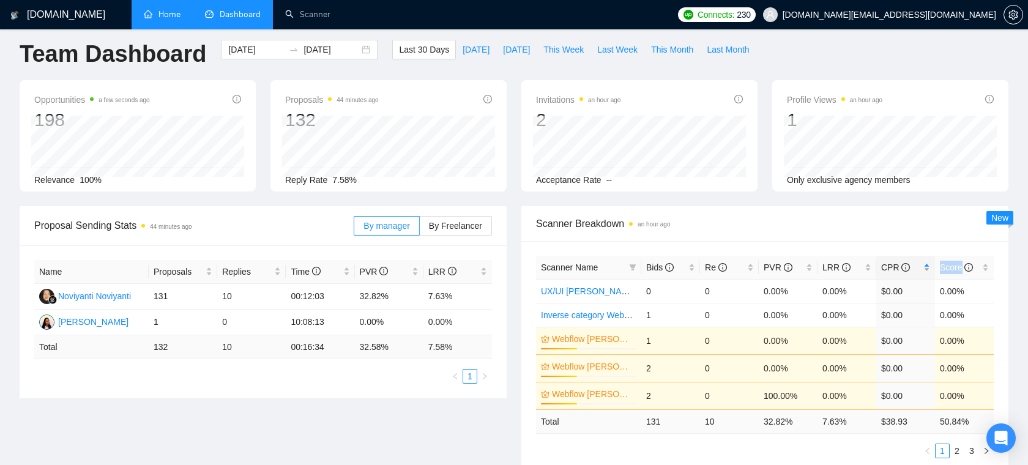
click at [927, 264] on div "CPR" at bounding box center [905, 267] width 49 height 13
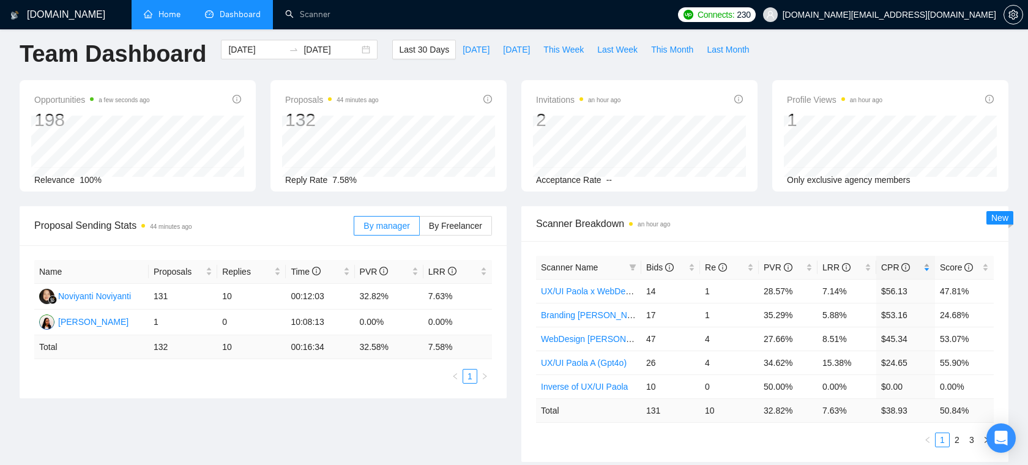
click at [927, 264] on div "CPR" at bounding box center [905, 267] width 49 height 13
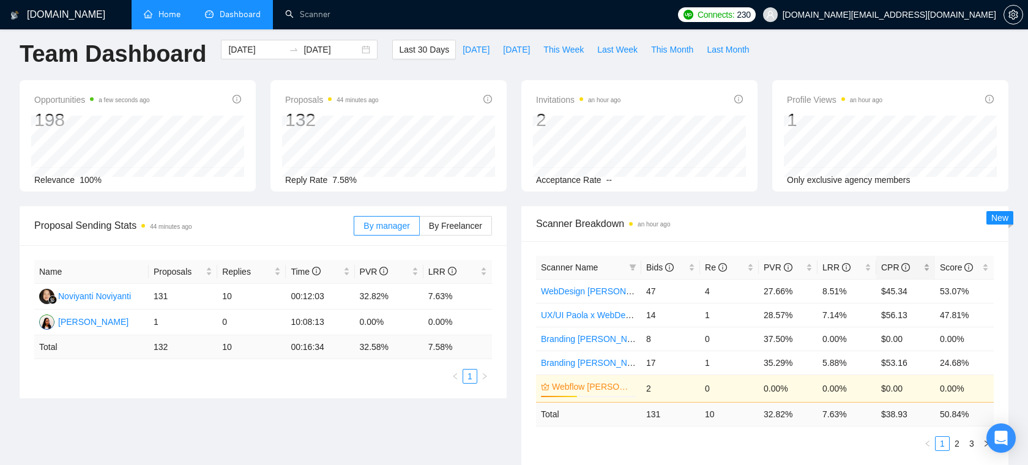
click at [927, 264] on div "CPR" at bounding box center [905, 267] width 49 height 13
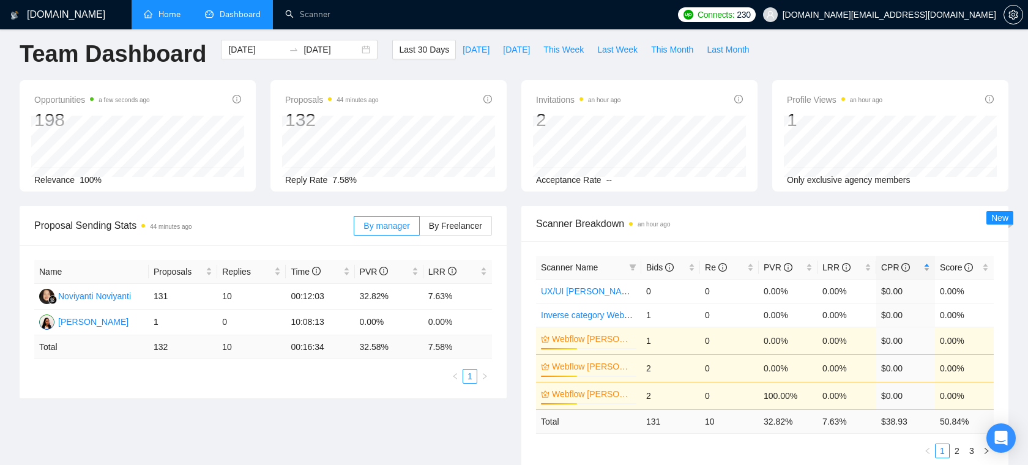
click at [927, 264] on div "CPR" at bounding box center [905, 267] width 49 height 13
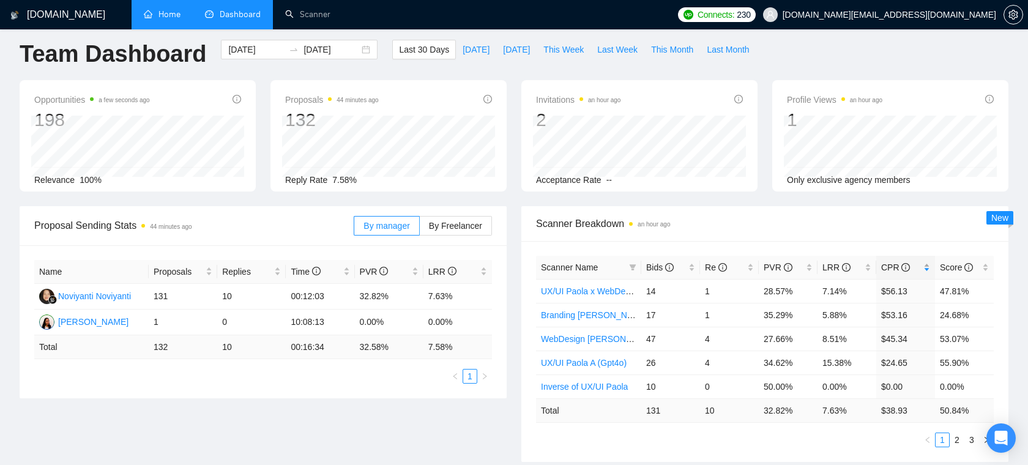
click at [926, 265] on div "CPR" at bounding box center [905, 267] width 49 height 13
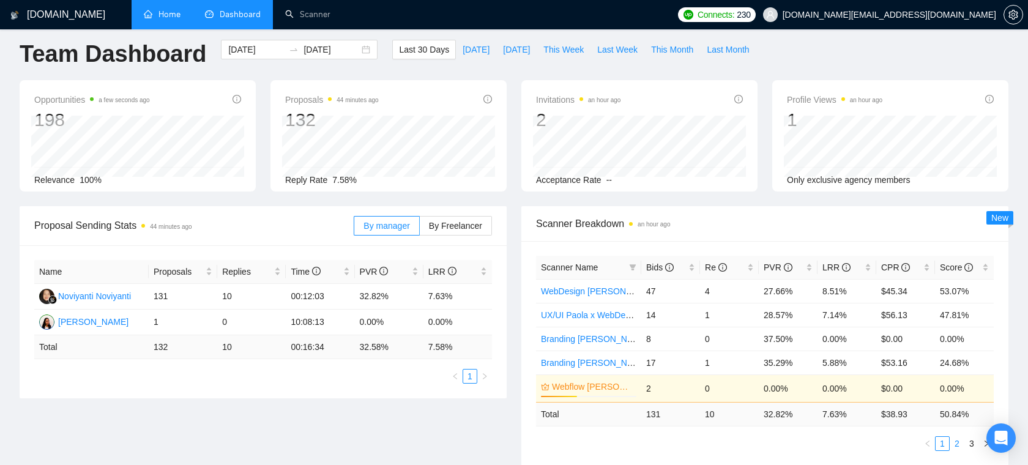
click at [958, 443] on link "2" at bounding box center [956, 443] width 13 height 13
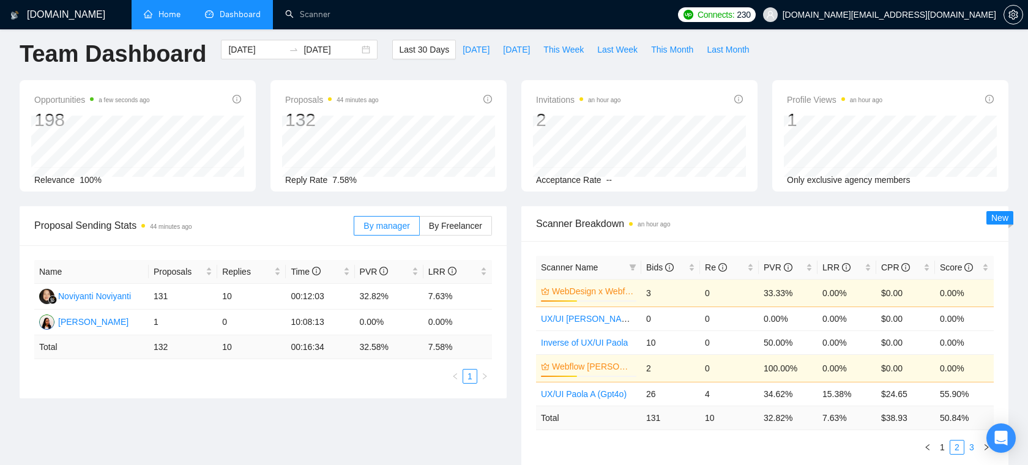
click at [969, 447] on link "3" at bounding box center [971, 446] width 13 height 13
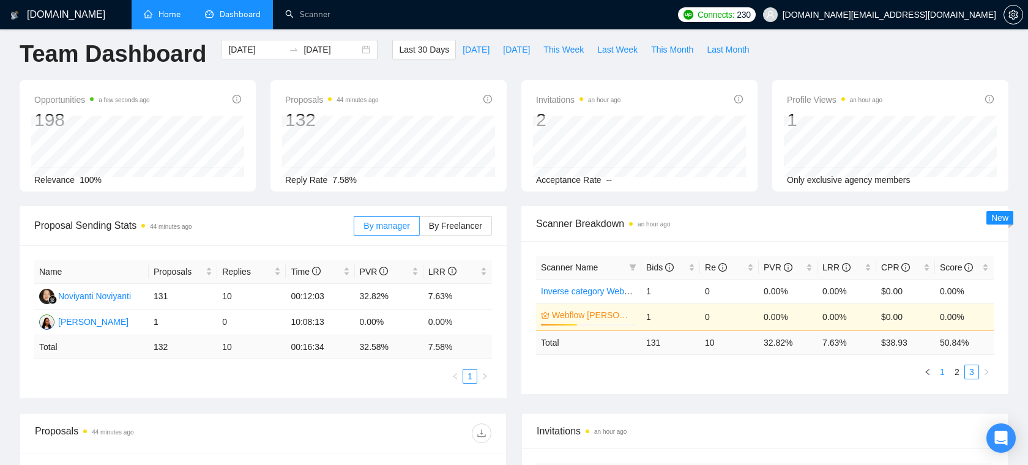
click at [946, 369] on link "1" at bounding box center [941, 371] width 13 height 13
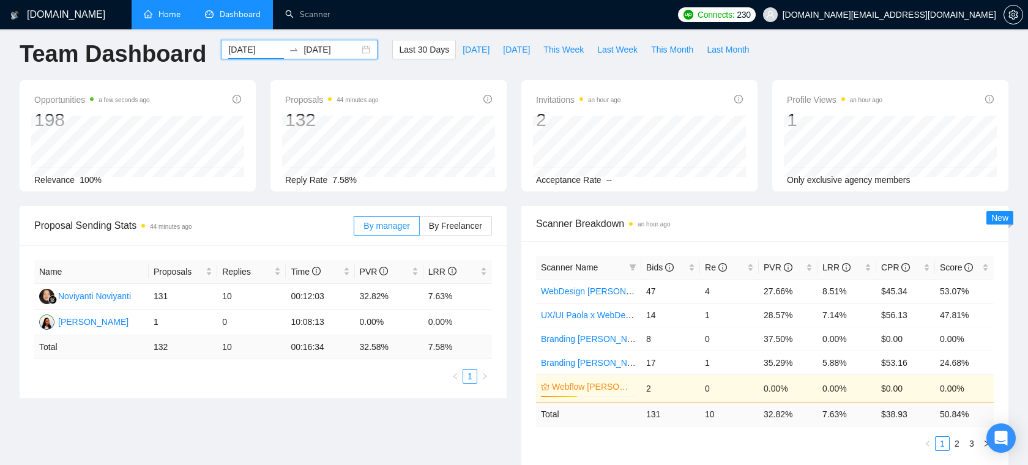
click at [255, 48] on input "[DATE]" at bounding box center [256, 49] width 56 height 13
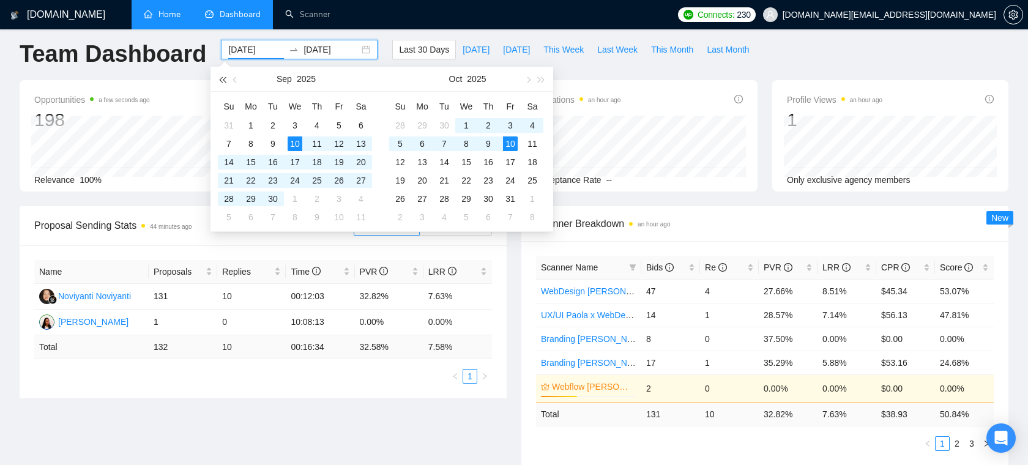
click at [223, 81] on button "button" at bounding box center [221, 79] width 13 height 24
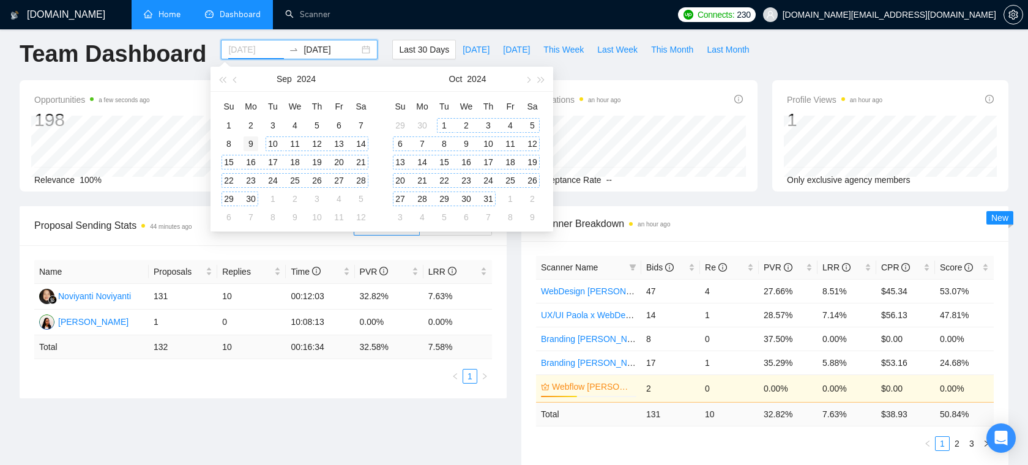
type input "[DATE]"
click at [256, 145] on div "9" at bounding box center [250, 143] width 15 height 15
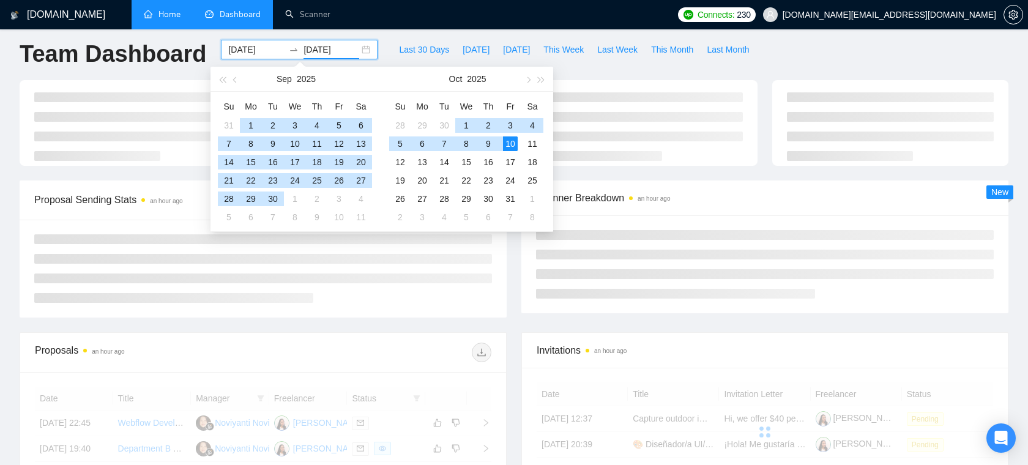
type input "[DATE]"
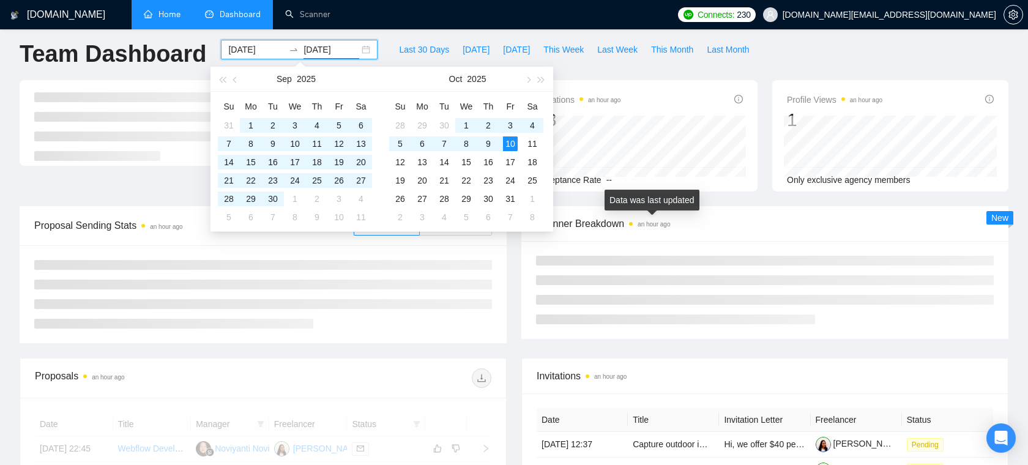
click at [658, 201] on div "Data was last updated" at bounding box center [651, 200] width 95 height 21
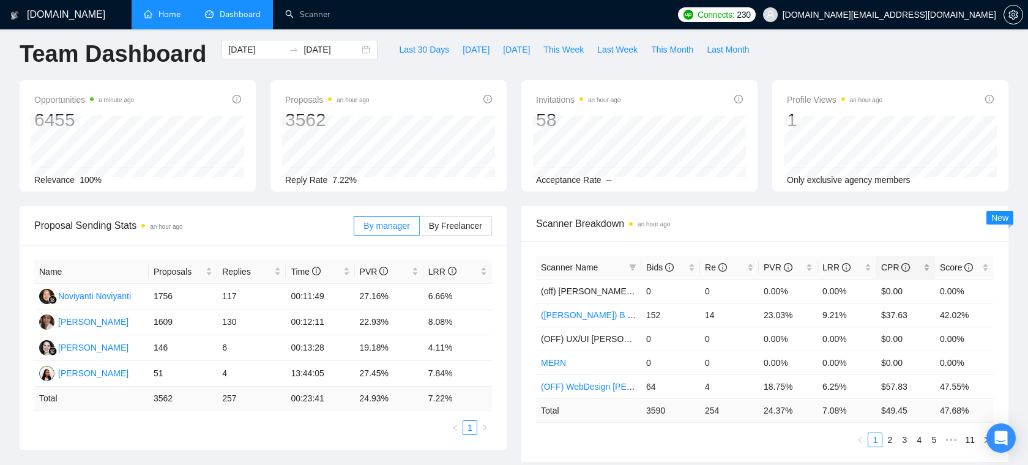
click at [926, 264] on div "CPR" at bounding box center [905, 267] width 49 height 13
click at [905, 440] on link "3" at bounding box center [903, 439] width 13 height 13
click at [919, 442] on link "4" at bounding box center [918, 439] width 13 height 13
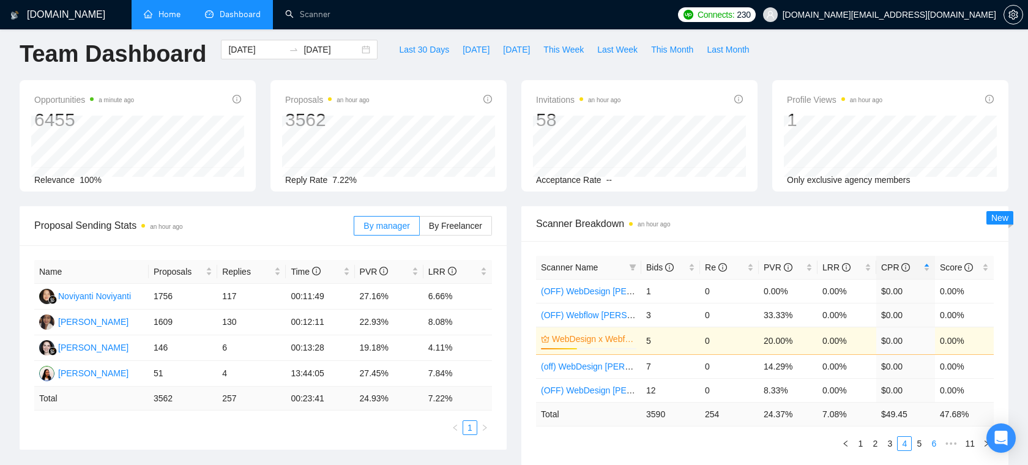
click at [931, 442] on link "6" at bounding box center [933, 443] width 13 height 13
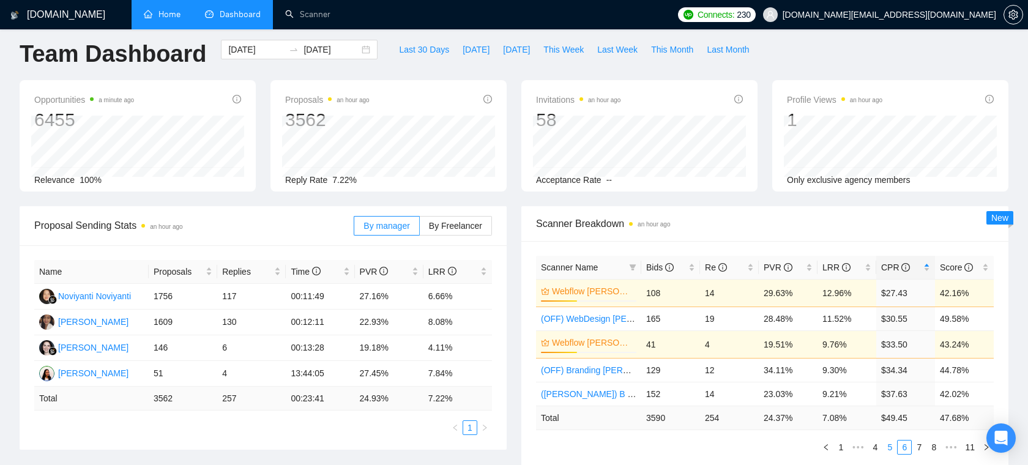
click at [891, 448] on link "5" at bounding box center [889, 446] width 13 height 13
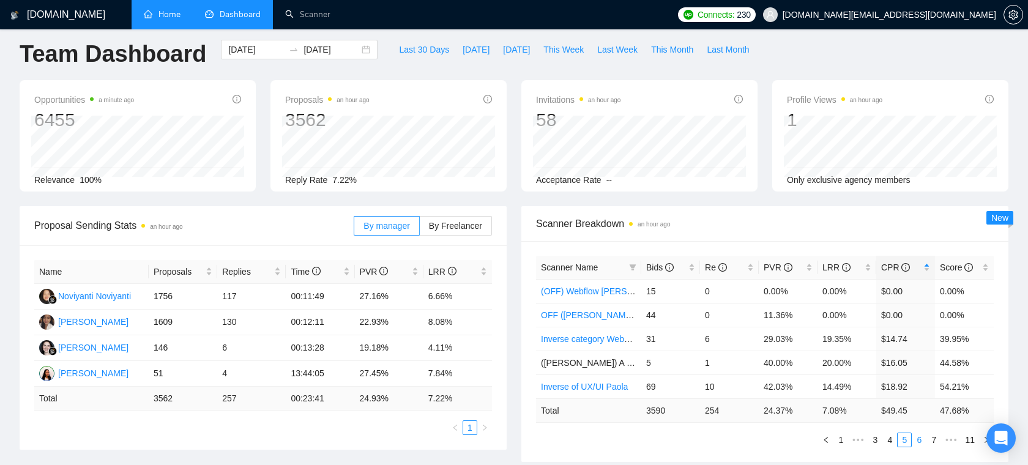
click at [917, 440] on link "6" at bounding box center [918, 439] width 13 height 13
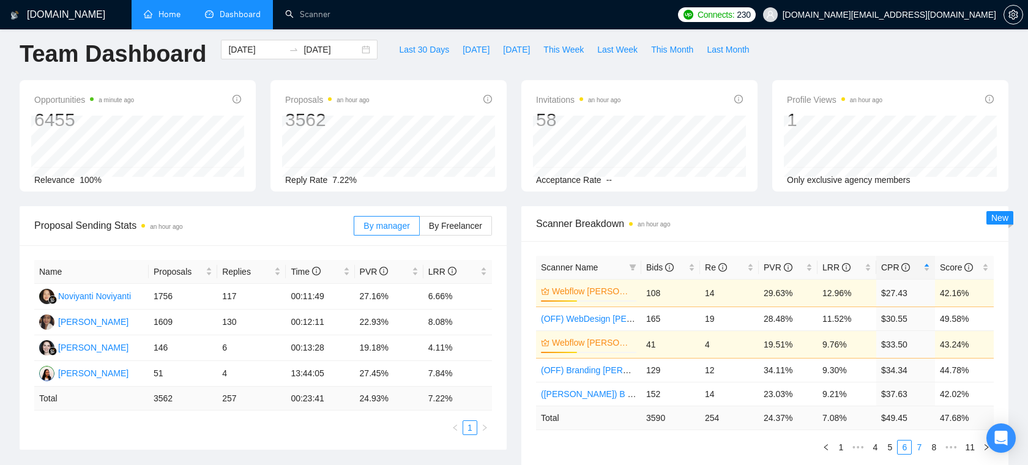
click at [919, 447] on link "7" at bounding box center [918, 446] width 13 height 13
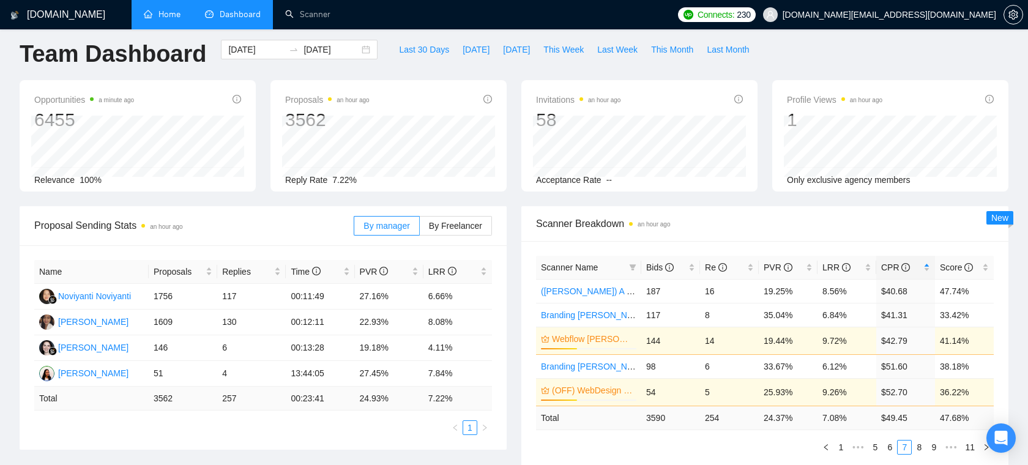
click at [385, 70] on div "Last 30 Days [DATE] [DATE] This Week Last Week This Month Last Month" at bounding box center [574, 60] width 378 height 40
click at [157, 20] on link "Home" at bounding box center [162, 14] width 37 height 10
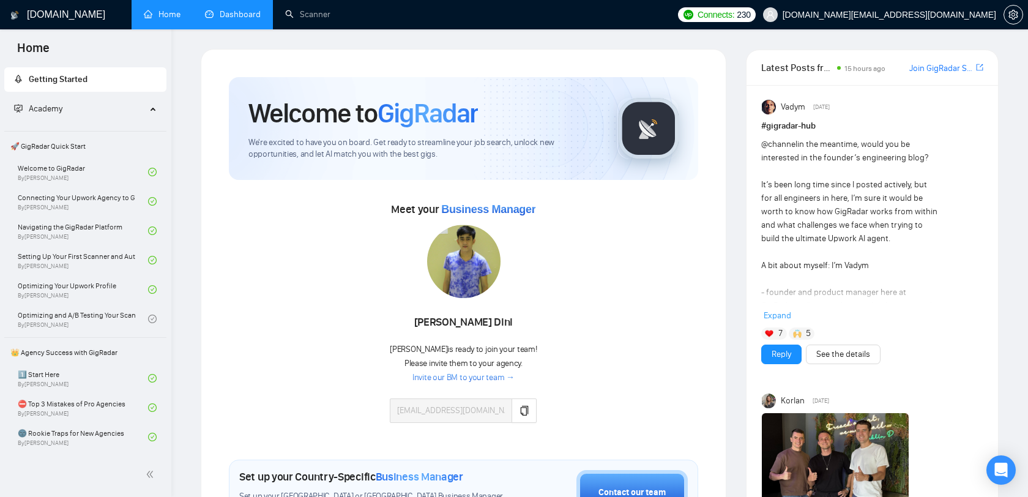
click at [248, 20] on link "Dashboard" at bounding box center [233, 14] width 56 height 10
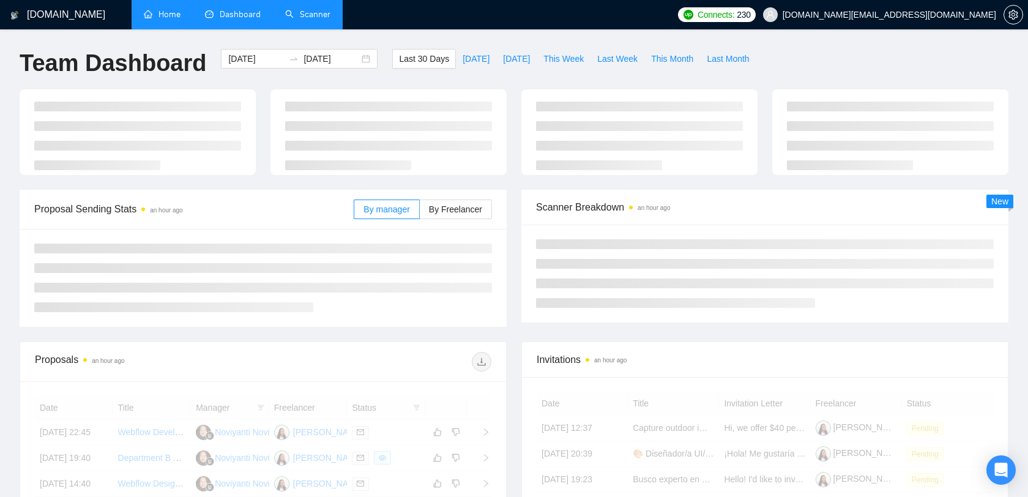
click at [306, 9] on link "Scanner" at bounding box center [307, 14] width 45 height 10
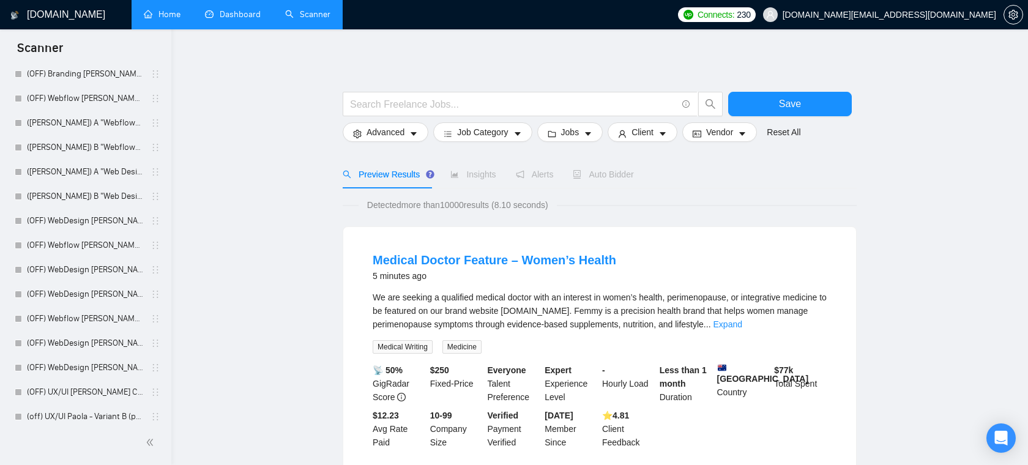
scroll to position [483, 0]
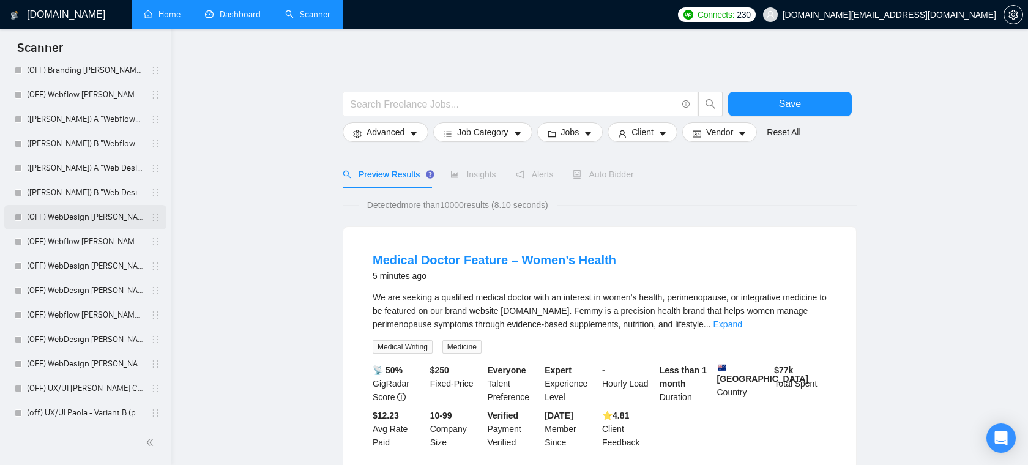
click at [83, 221] on link "(OFF) WebDesign [PERSON_NAME] (Open Question + Short)" at bounding box center [85, 217] width 116 height 24
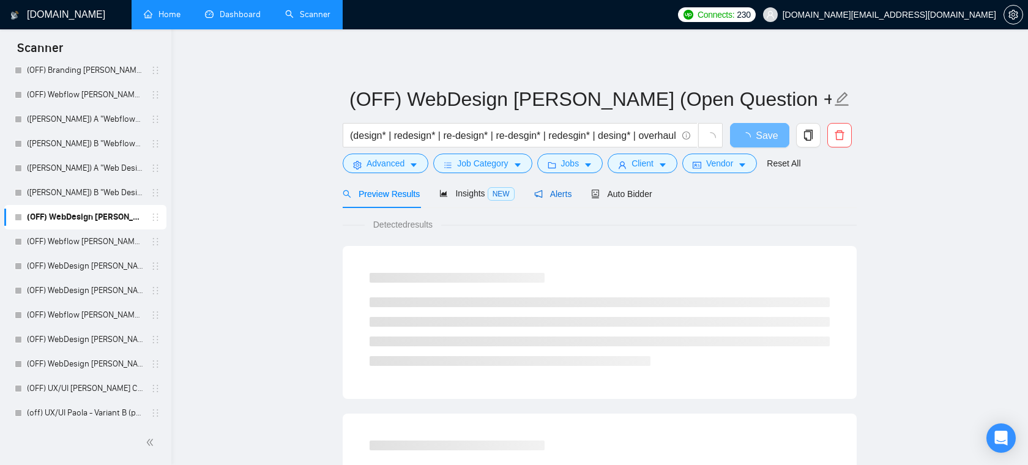
click at [545, 196] on span "Alerts" at bounding box center [553, 194] width 38 height 10
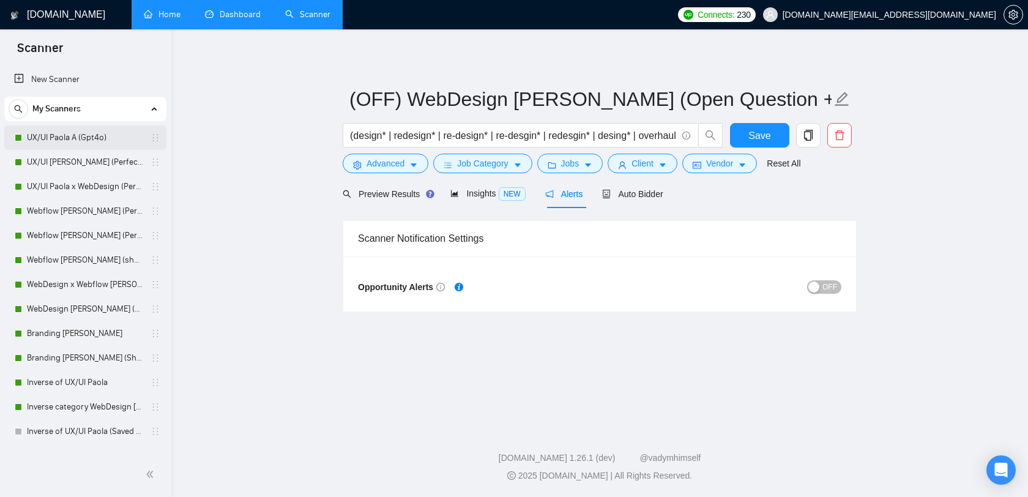
click at [109, 141] on link "UX/UI Paola A (Gpt4o)" at bounding box center [85, 137] width 116 height 24
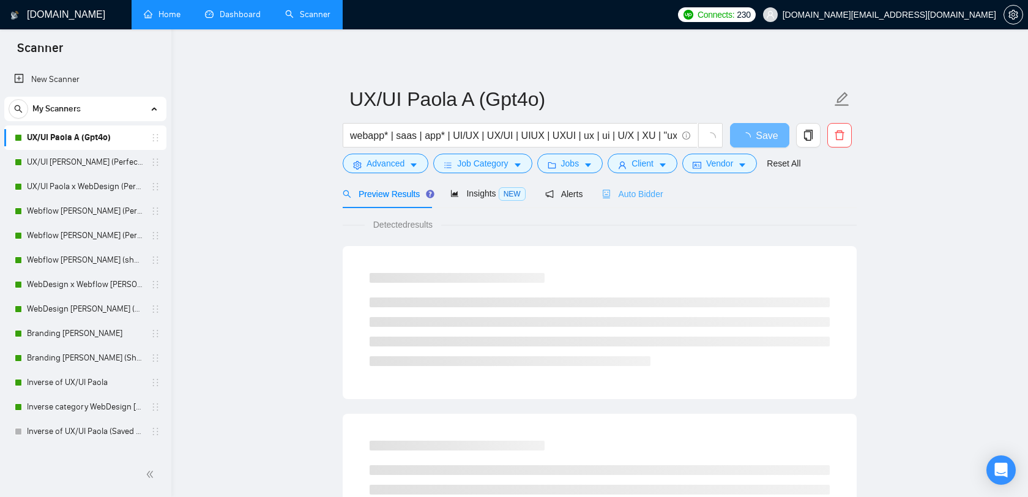
click at [637, 184] on div "Auto Bidder" at bounding box center [632, 193] width 61 height 29
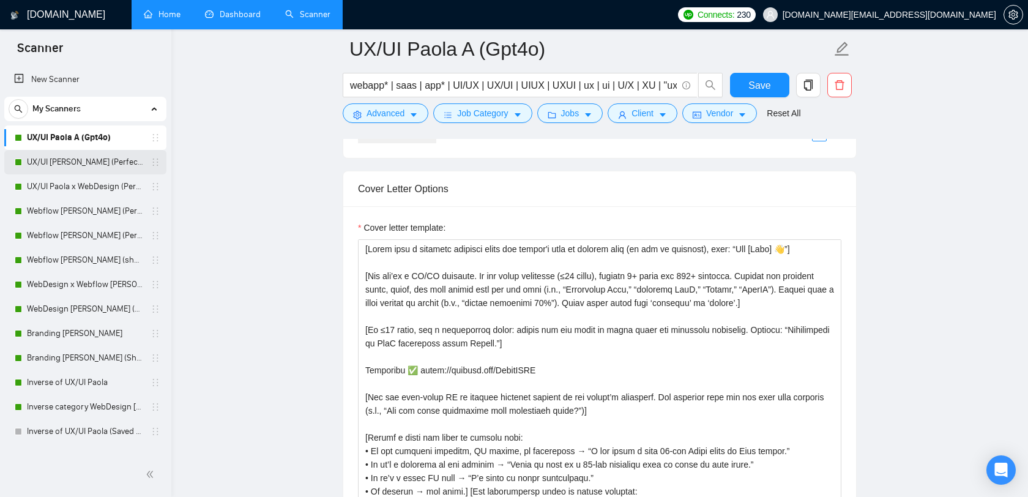
click at [89, 165] on link "UX/UI [PERSON_NAME] (Perfect!)" at bounding box center [85, 162] width 116 height 24
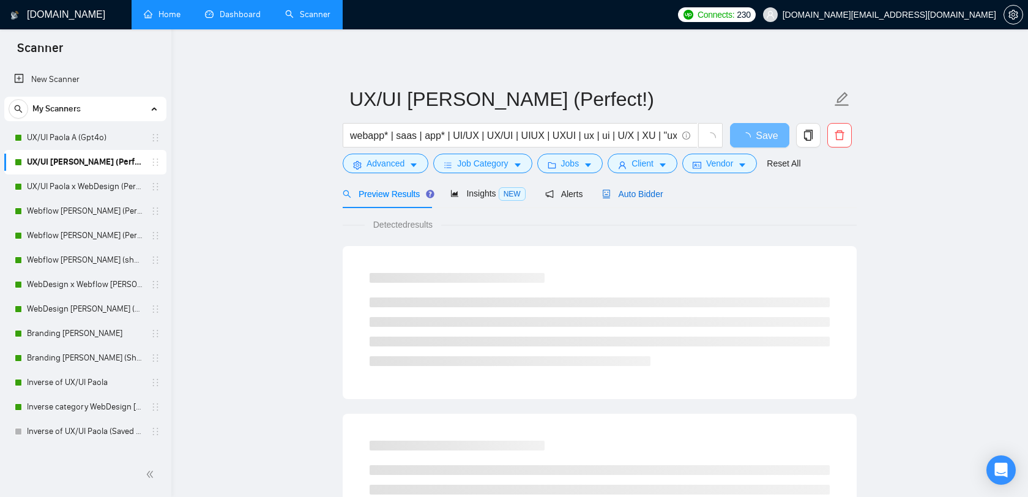
click at [627, 190] on span "Auto Bidder" at bounding box center [632, 194] width 61 height 10
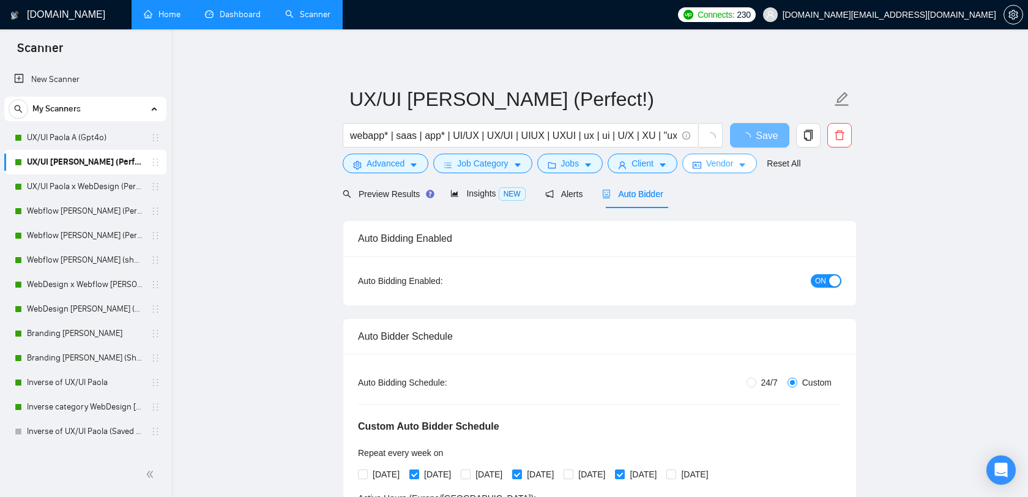
click at [727, 167] on span "Vendor" at bounding box center [719, 163] width 27 height 13
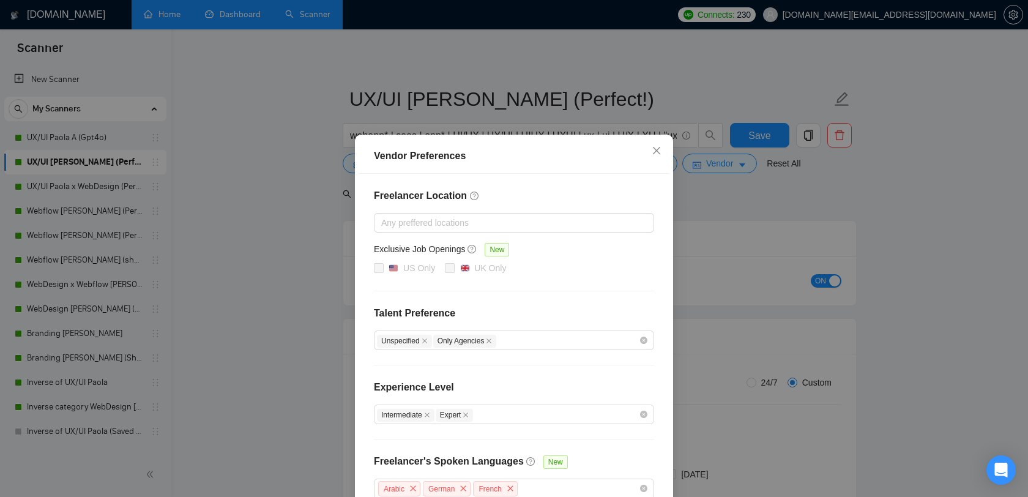
scroll to position [69, 0]
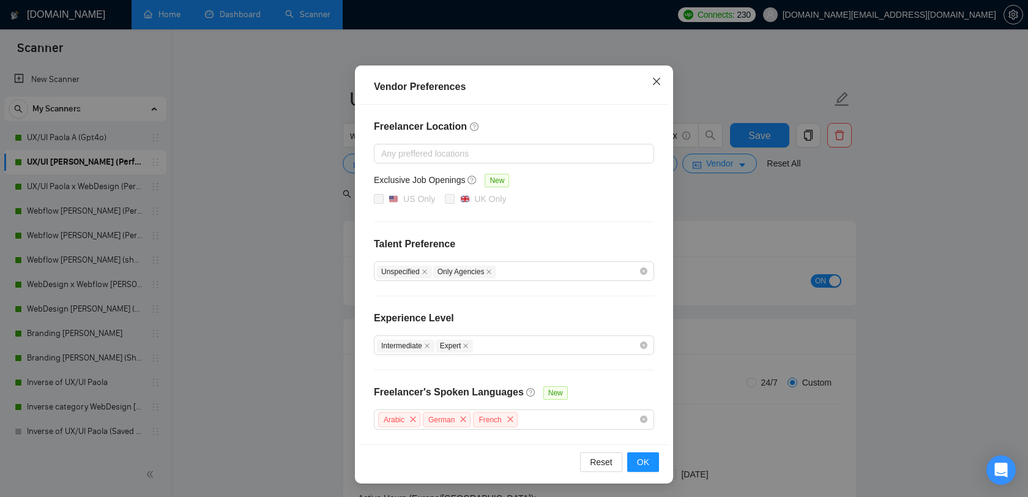
click at [651, 84] on icon "close" at bounding box center [656, 81] width 10 height 10
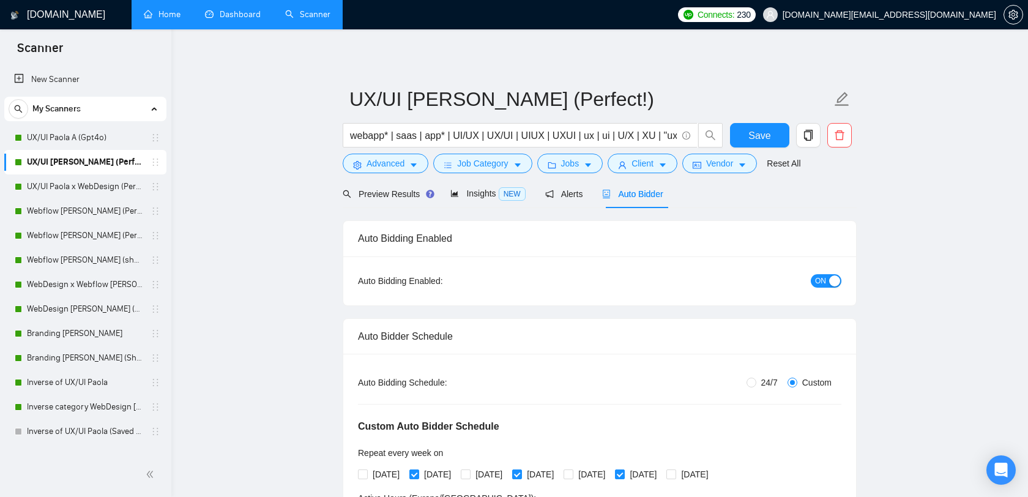
scroll to position [8, 0]
